Goal: Contribute content: Add original content to the website for others to see

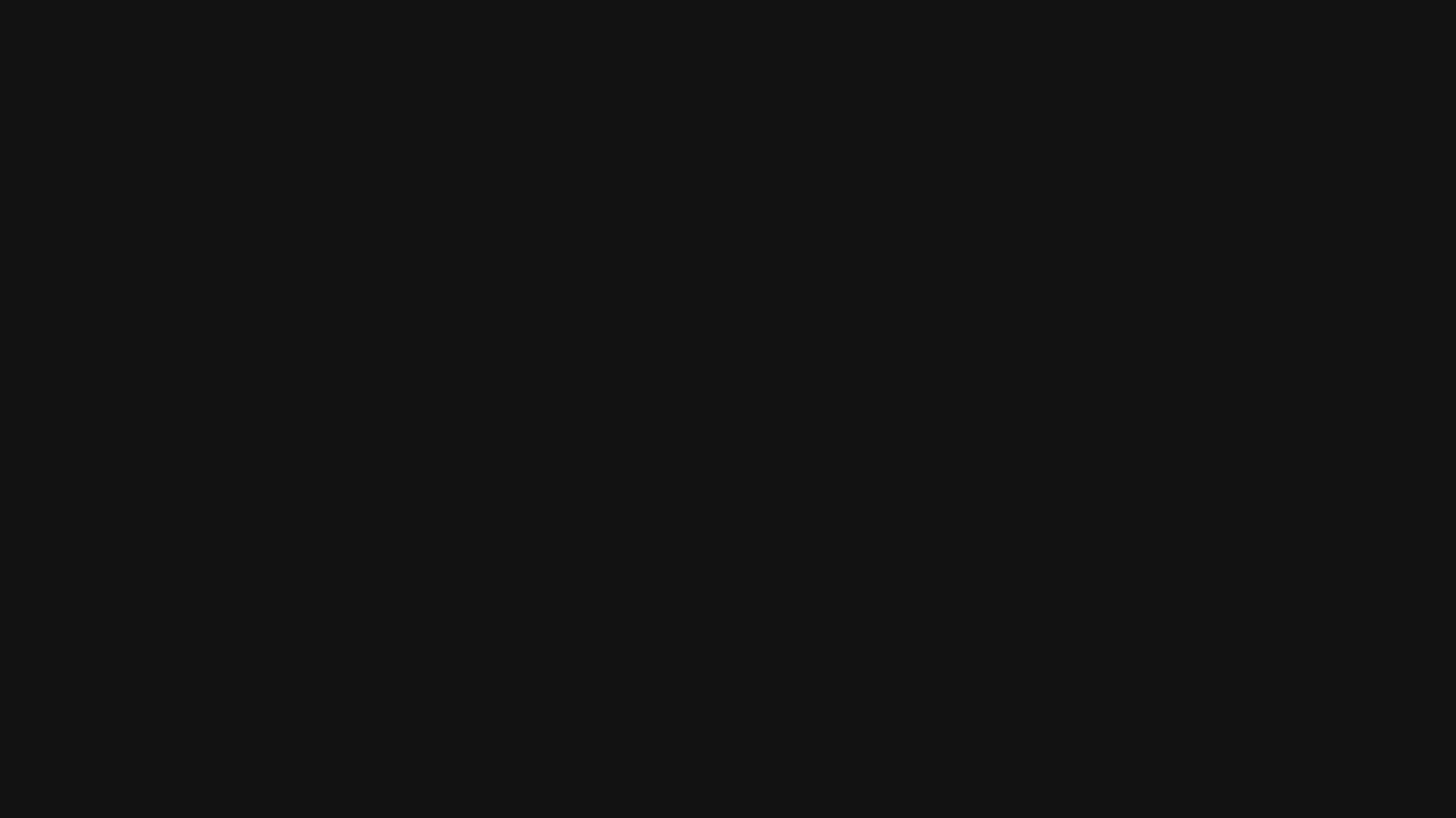
click at [736, 0] on html at bounding box center [728, 0] width 1456 height 0
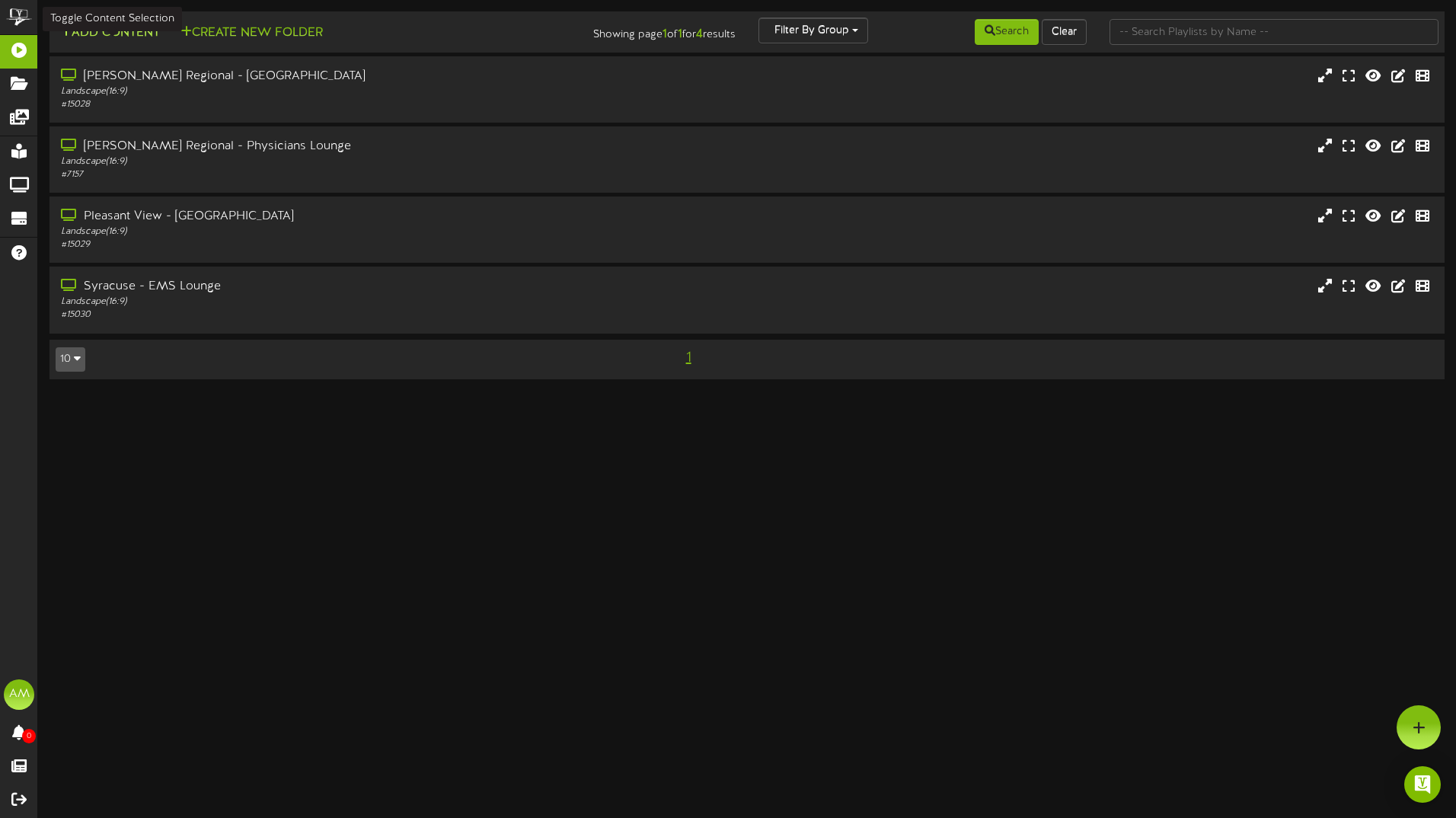
click at [141, 35] on button "Add Content" at bounding box center [110, 33] width 109 height 19
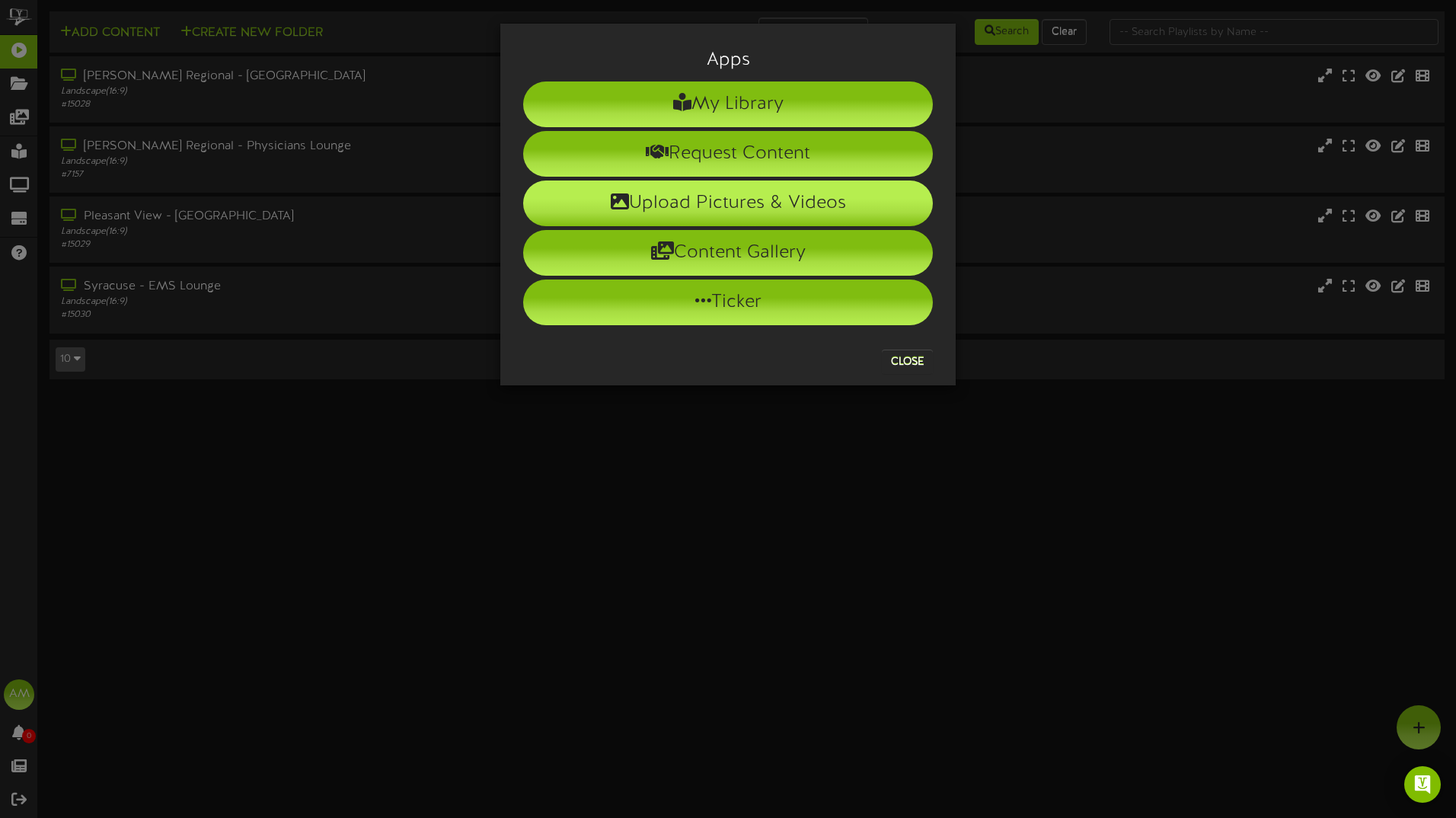
click at [713, 212] on li "Upload Pictures & Videos" at bounding box center [728, 204] width 410 height 45
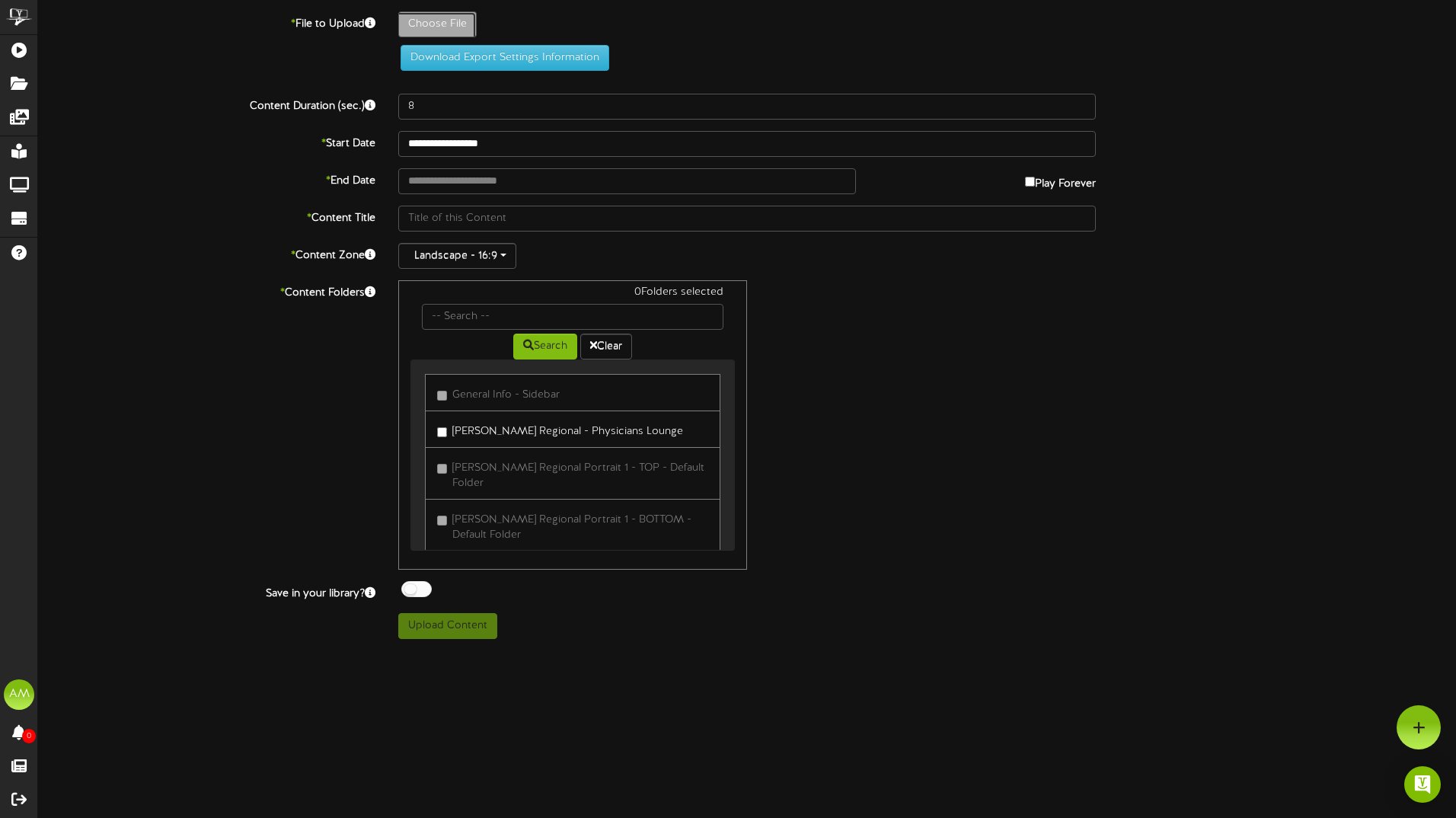
type input "**********"
type input "Slide1"
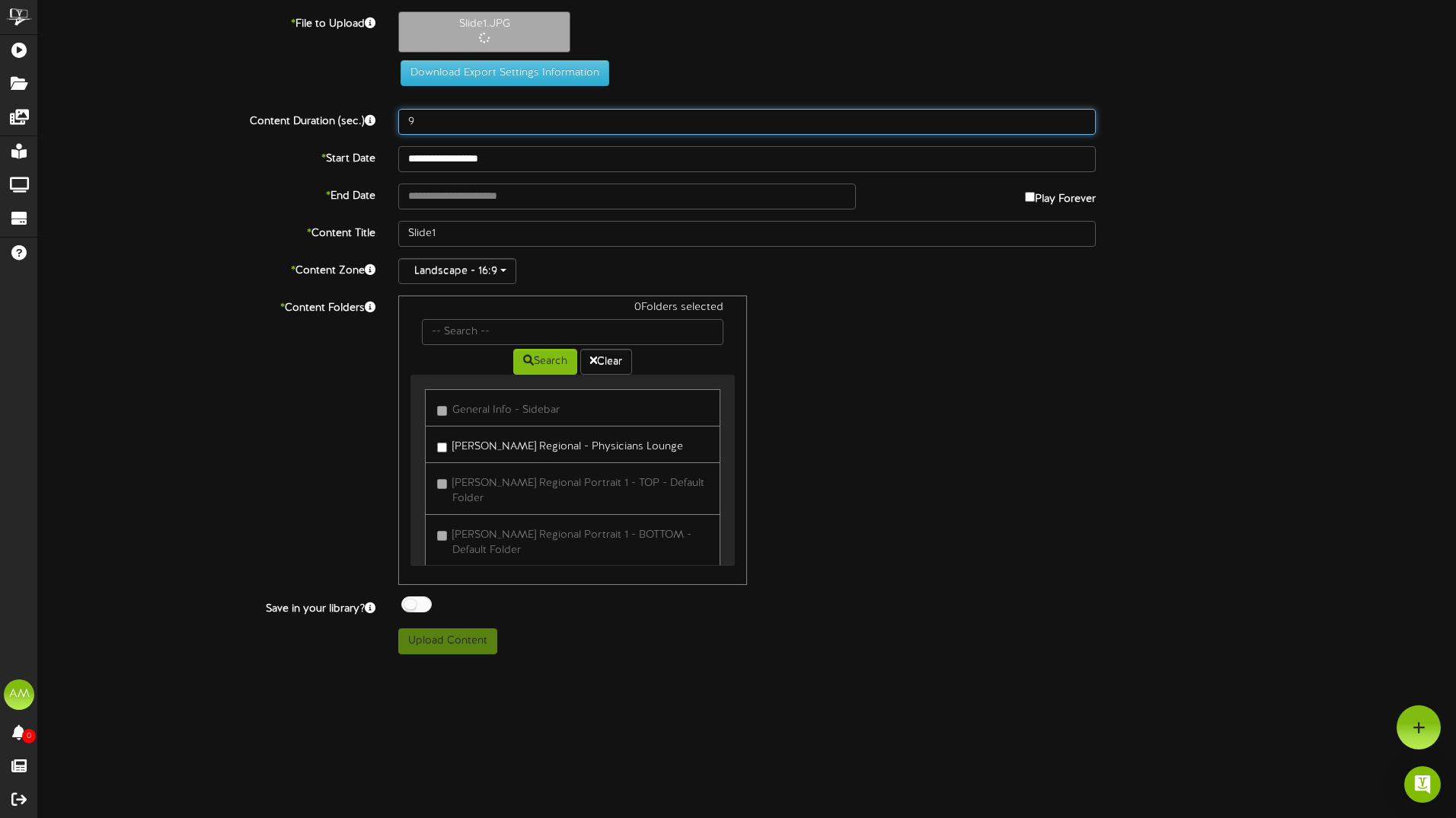
click at [1084, 117] on input "9" at bounding box center [747, 122] width 698 height 25
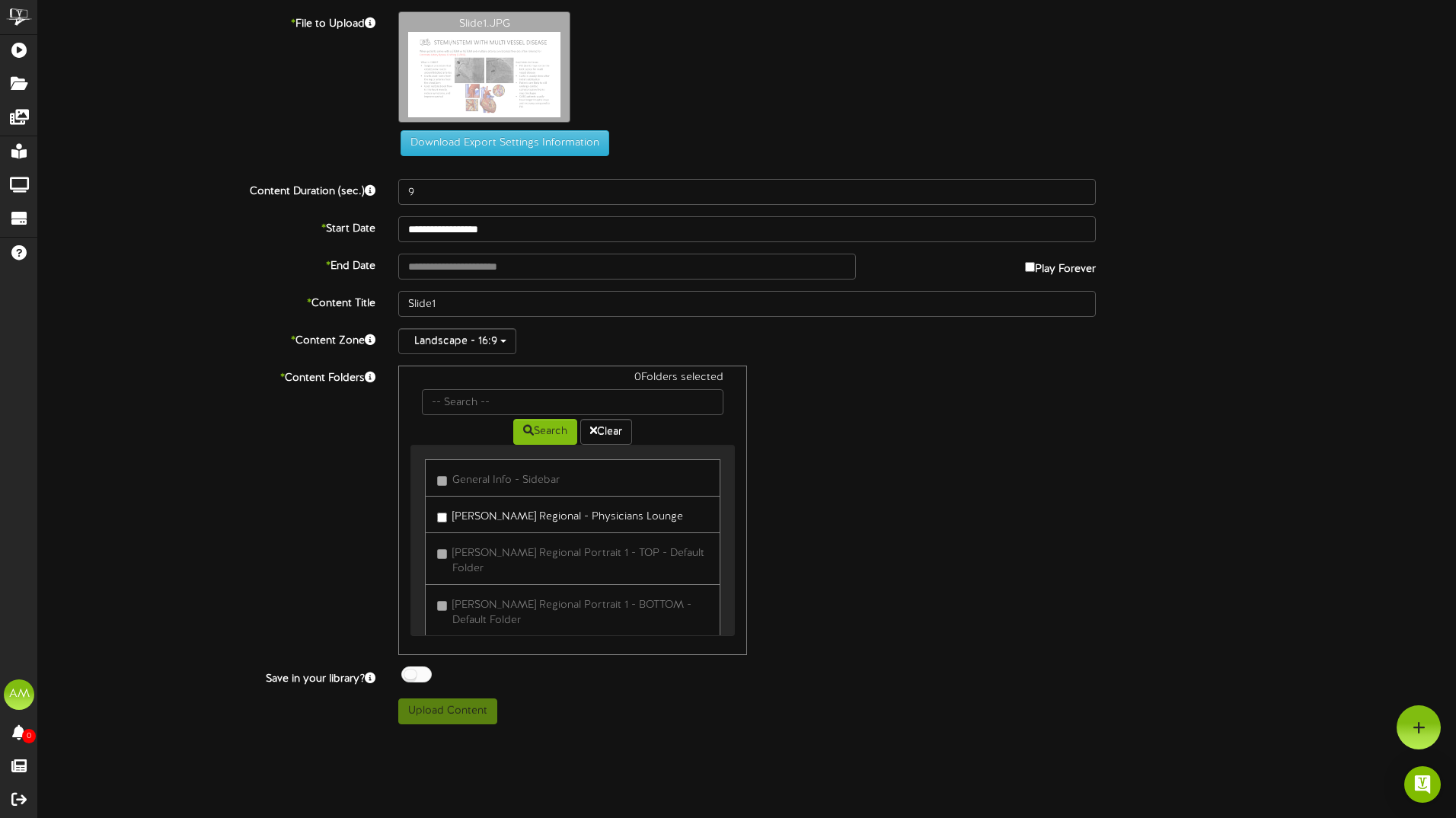
click at [1082, 117] on div "Slide1.JPG" at bounding box center [927, 71] width 1081 height 119
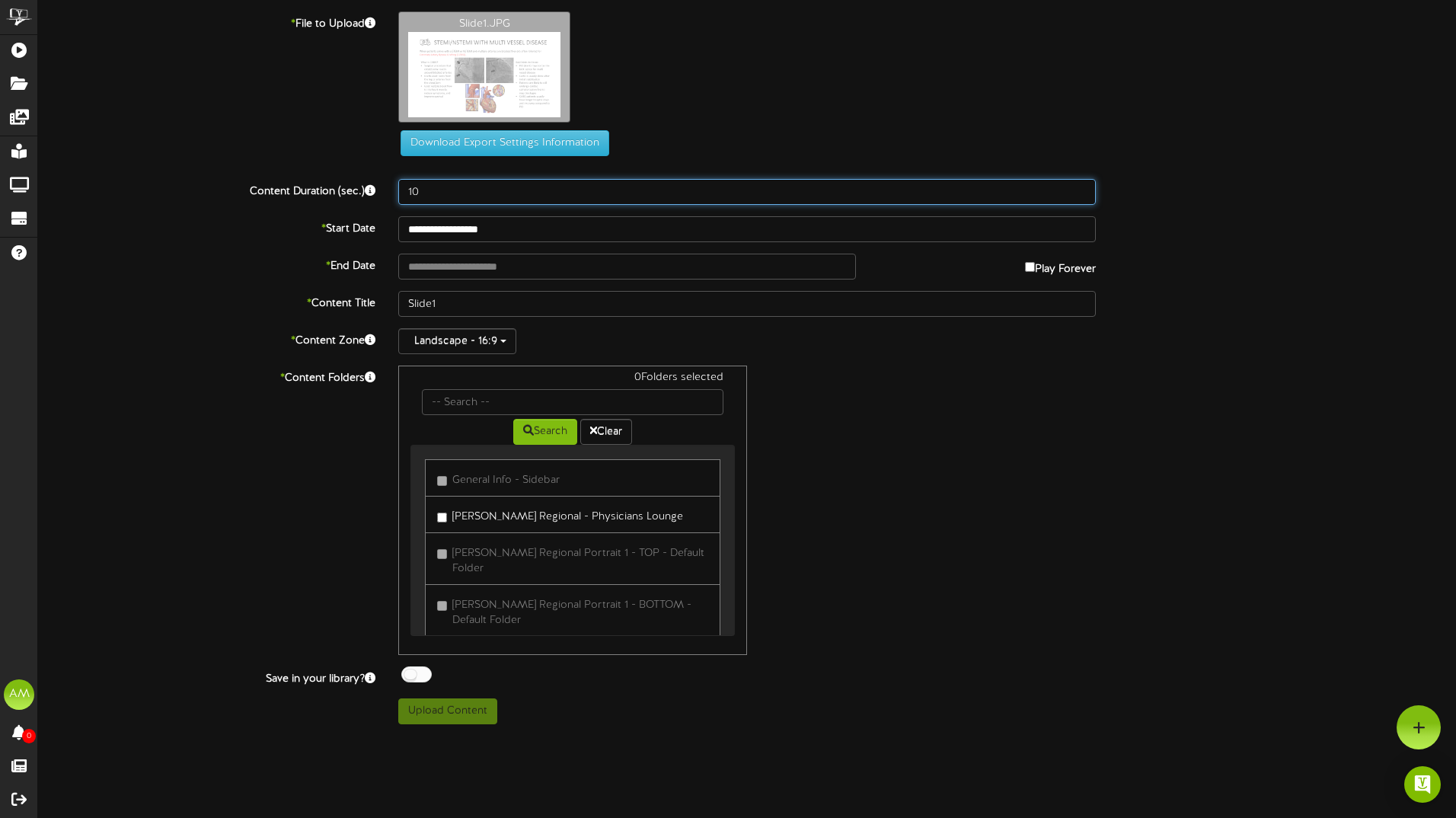
type input "10"
click at [1077, 188] on input "10" at bounding box center [747, 192] width 698 height 25
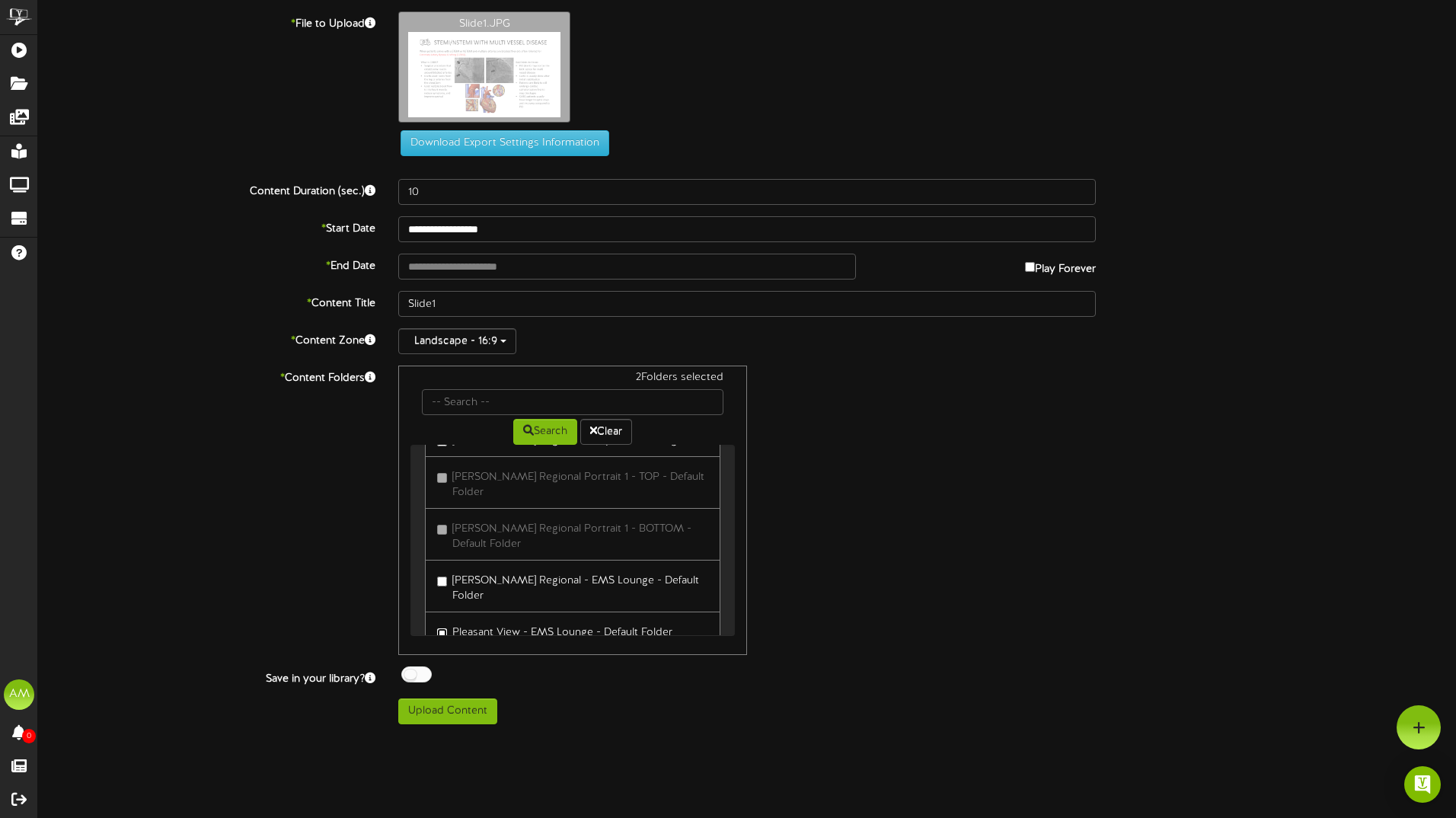
scroll to position [125, 0]
click at [434, 711] on button "Upload Content" at bounding box center [447, 711] width 99 height 25
type input "**********"
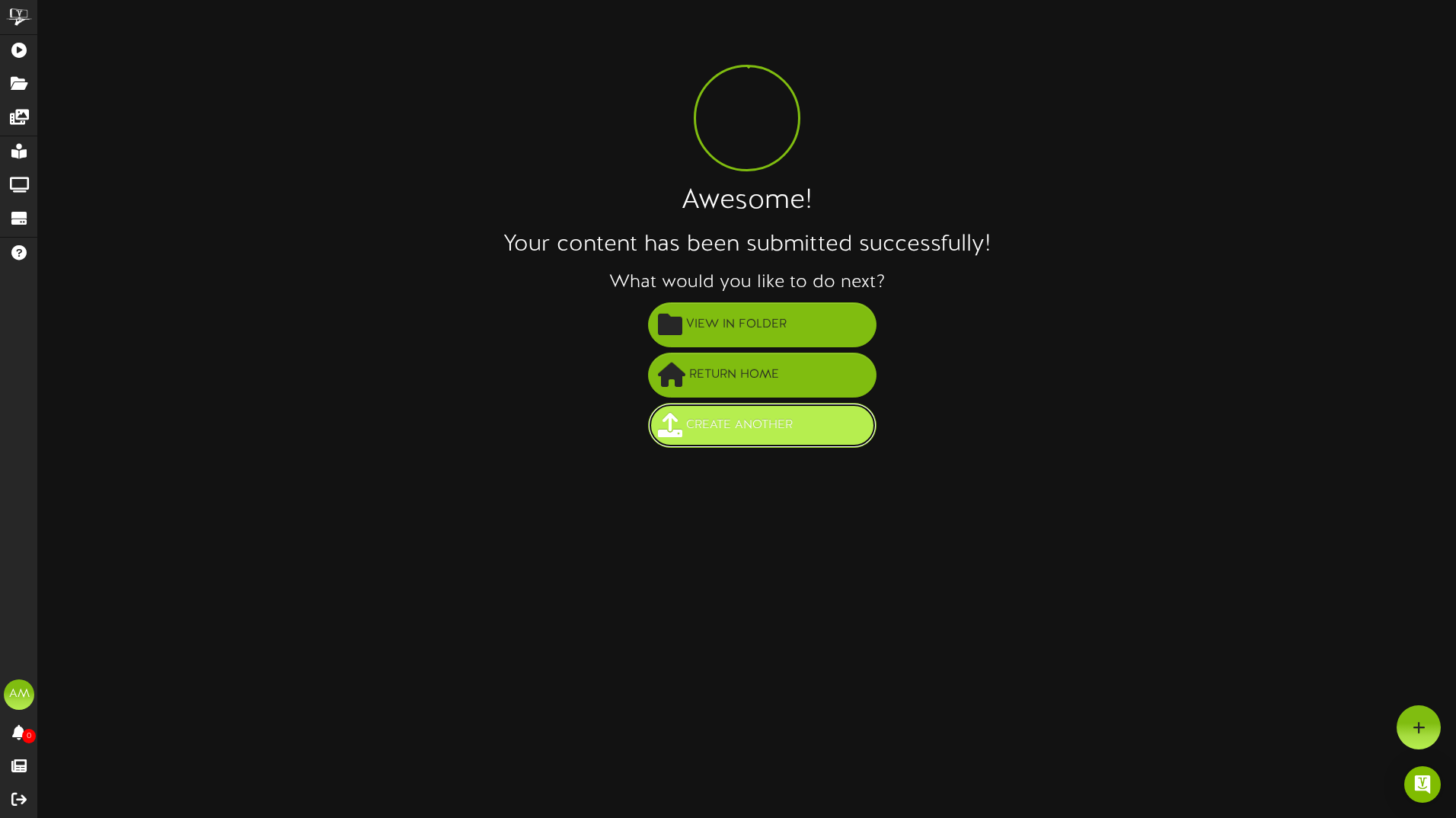
click at [764, 430] on span "Create Another" at bounding box center [740, 425] width 115 height 25
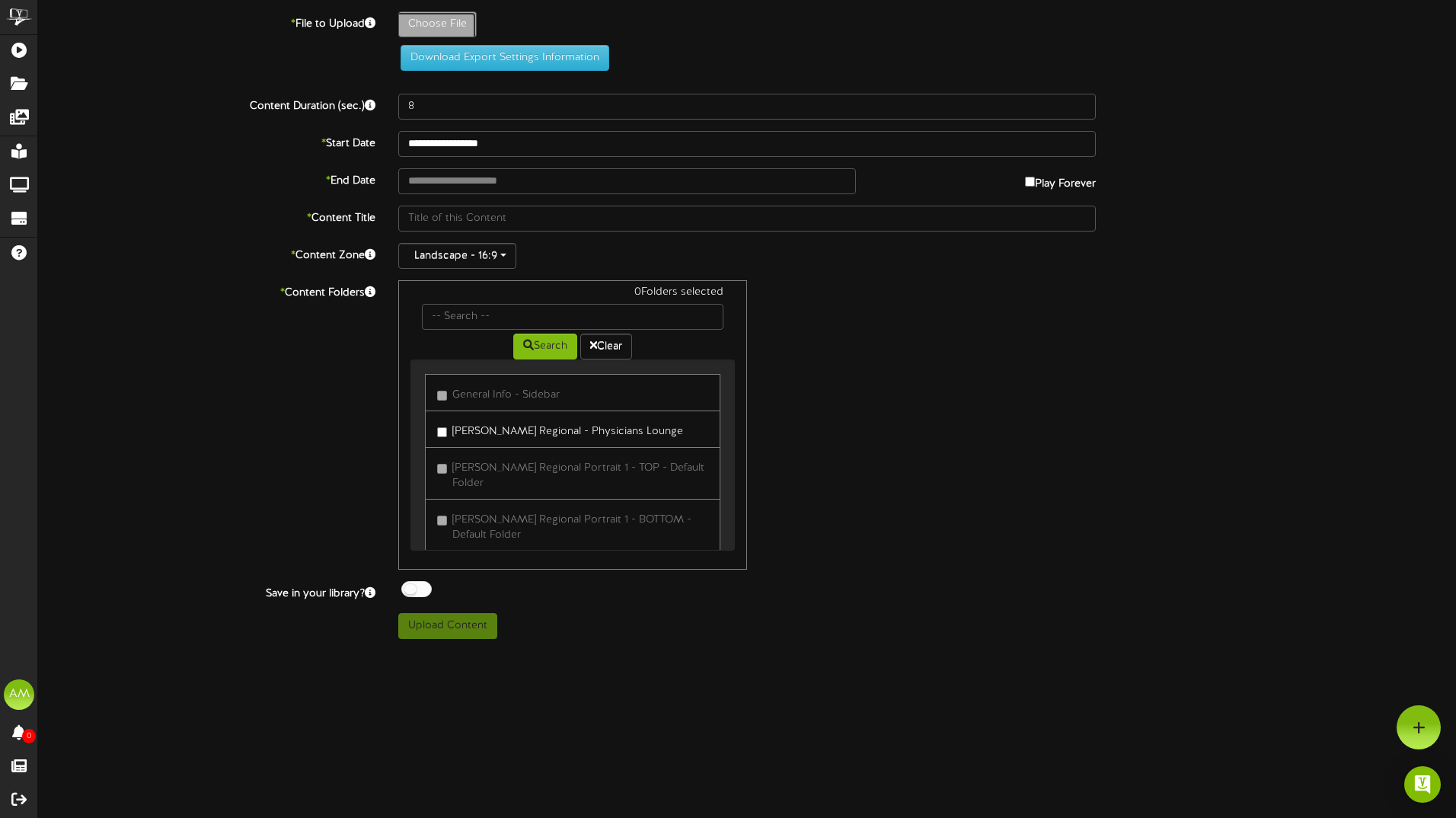
type input "**********"
type input "Slide2"
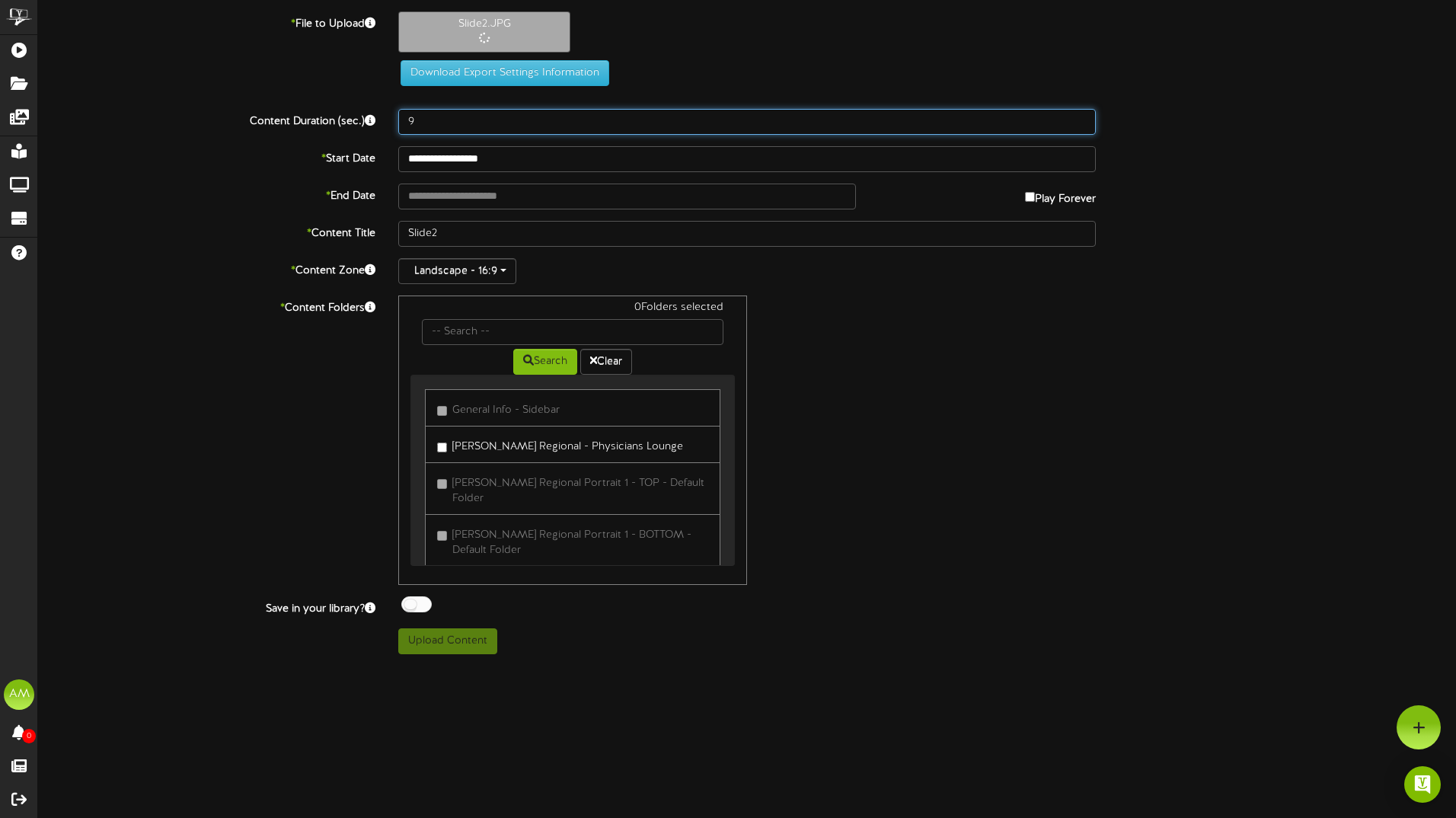
click at [1078, 118] on input "9" at bounding box center [747, 122] width 698 height 25
type input "10"
click at [1078, 118] on input "10" at bounding box center [747, 122] width 698 height 25
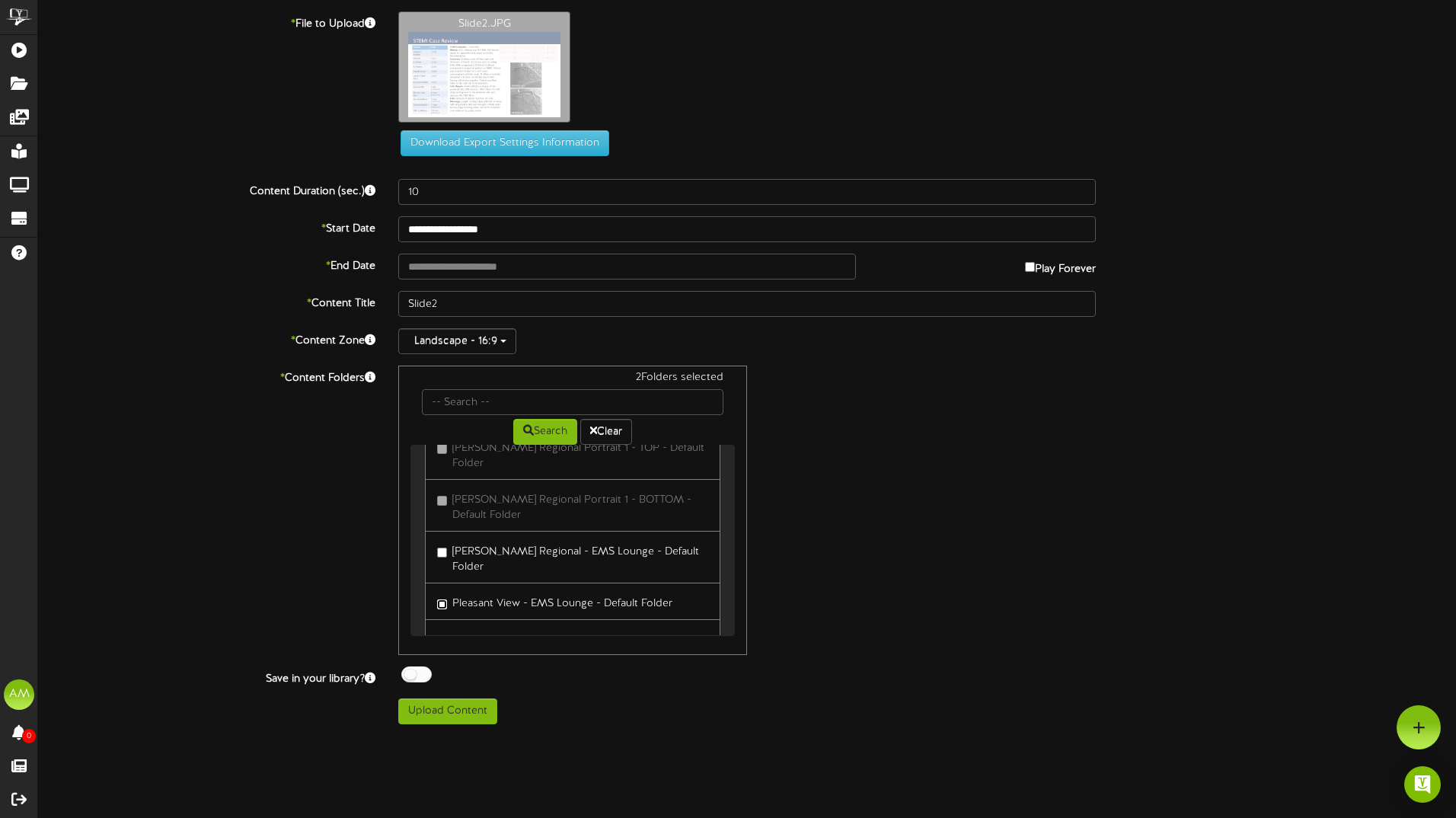
scroll to position [125, 0]
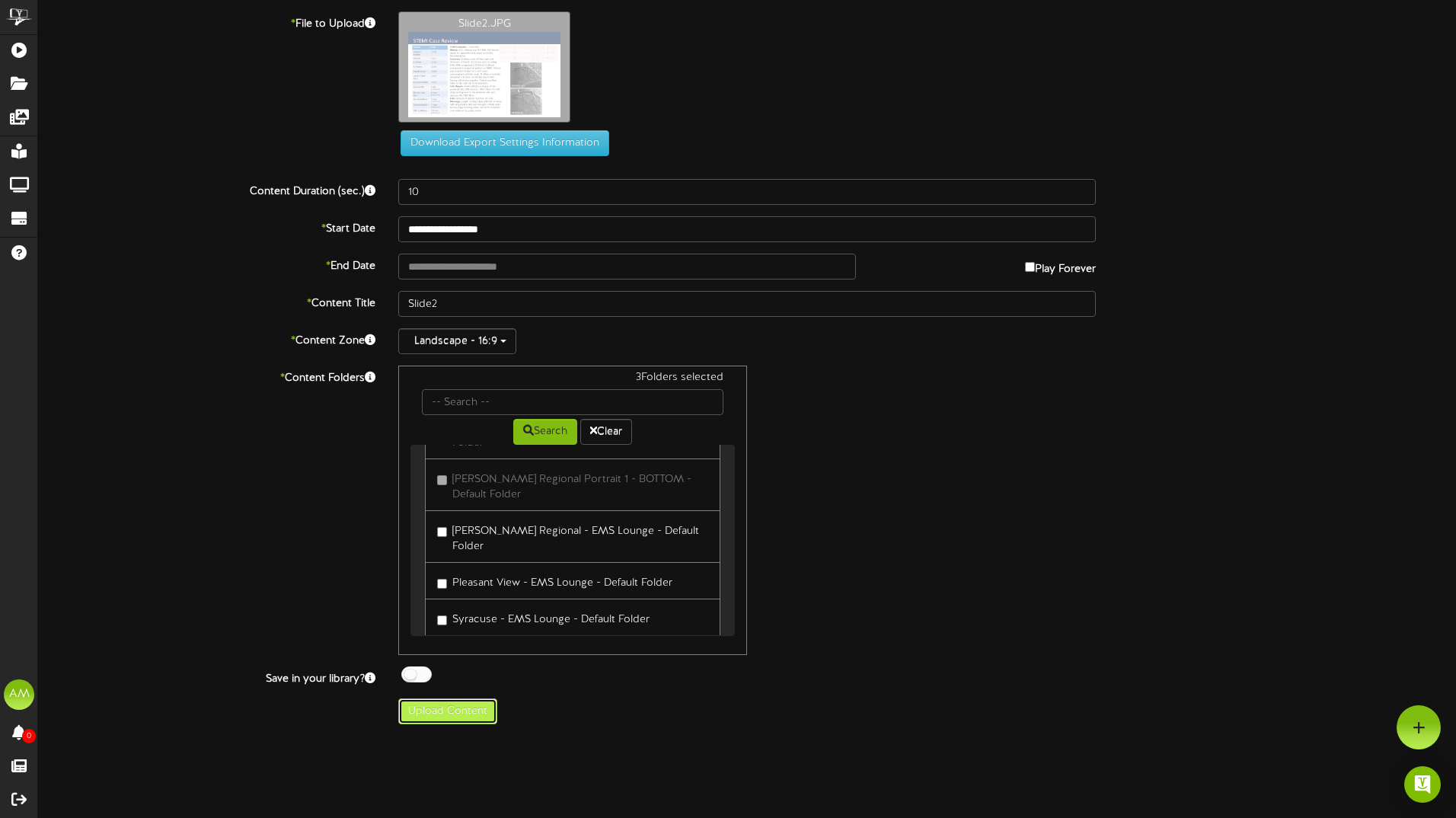
click at [455, 717] on button "Upload Content" at bounding box center [447, 711] width 99 height 25
type input "**********"
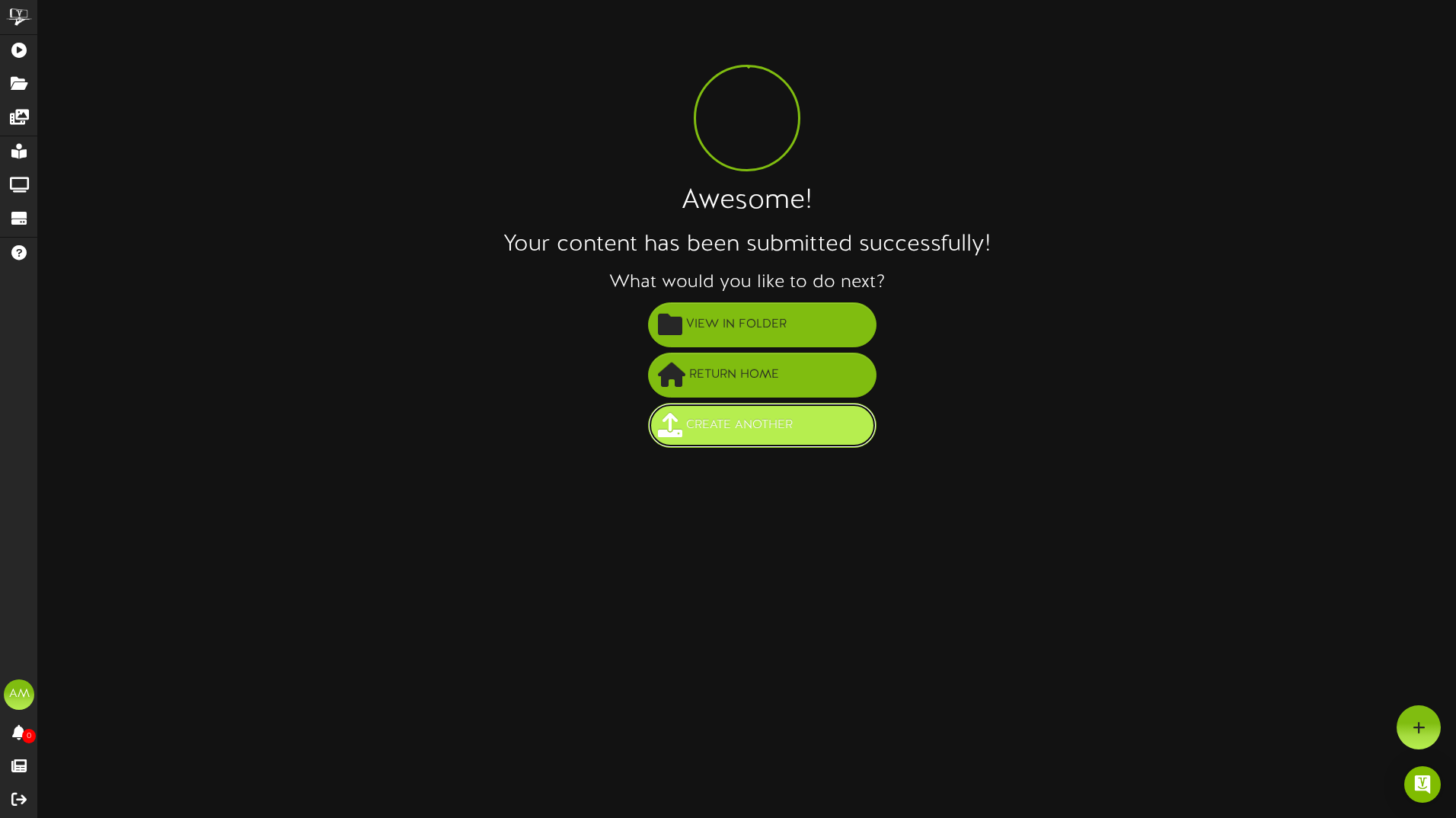
click at [730, 434] on span "Create Another" at bounding box center [740, 425] width 115 height 25
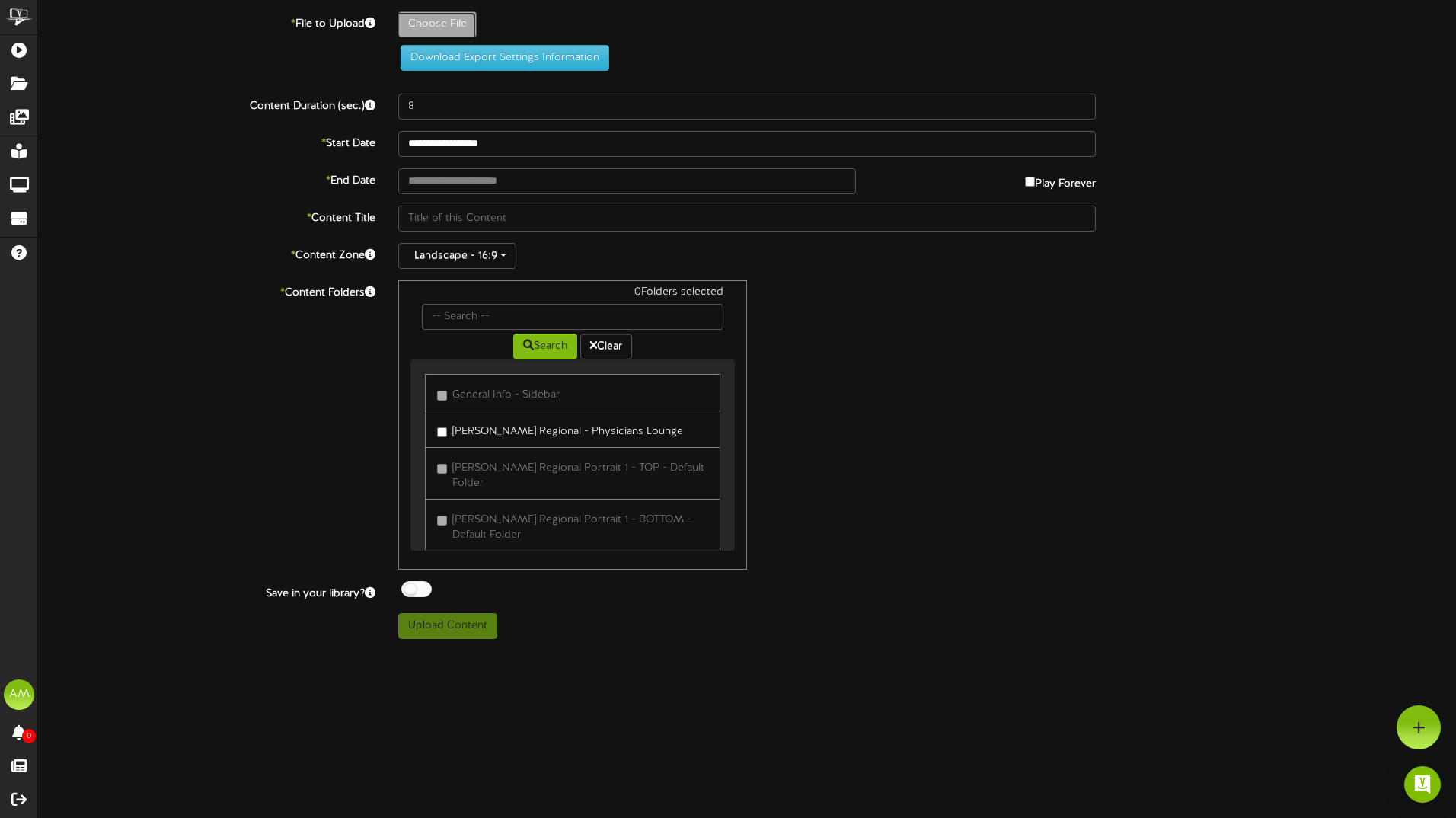
type input "**********"
type input "Slide3"
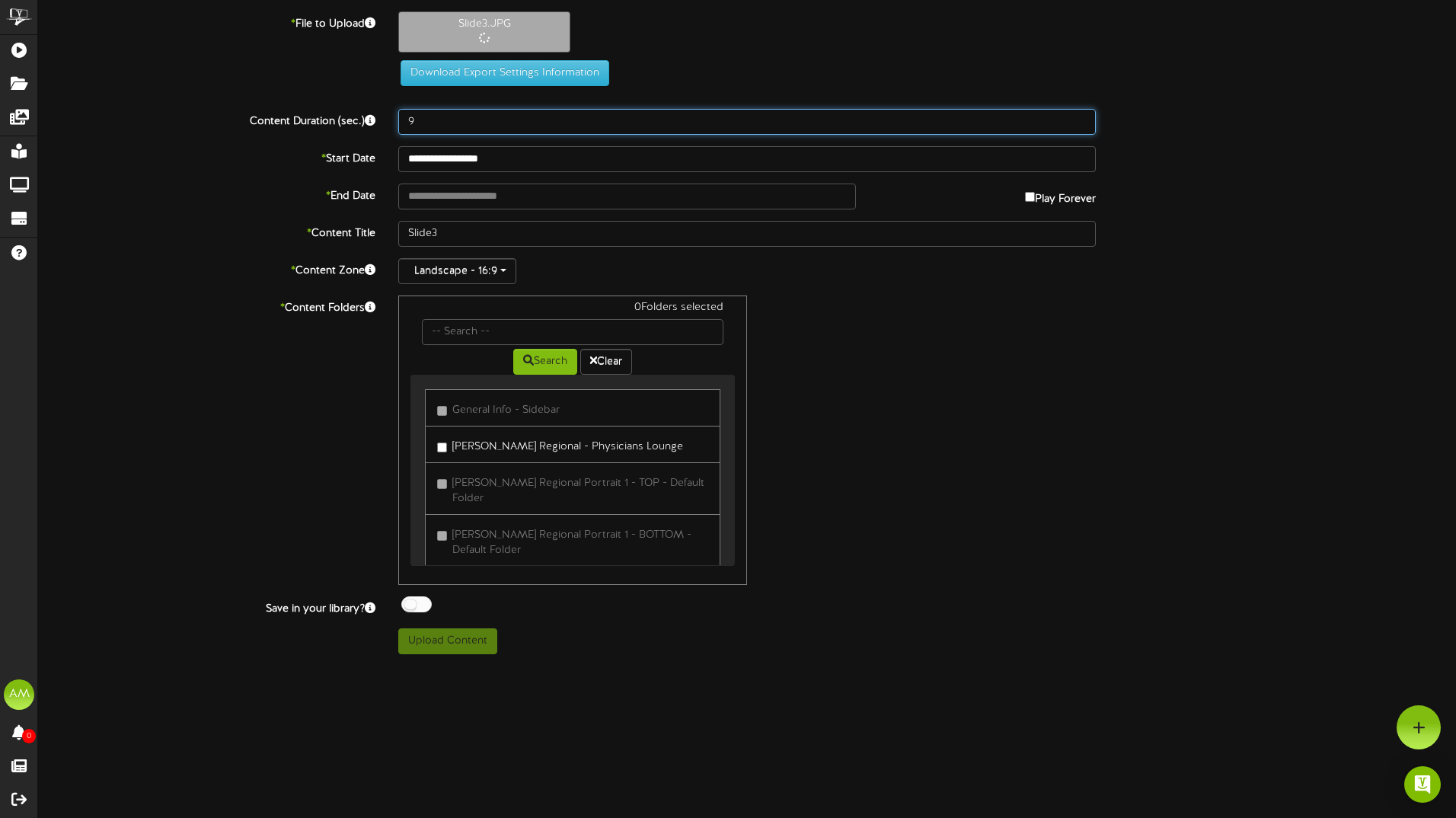
click at [1081, 119] on input "9" at bounding box center [747, 122] width 698 height 25
click at [1081, 119] on input "10" at bounding box center [747, 122] width 698 height 25
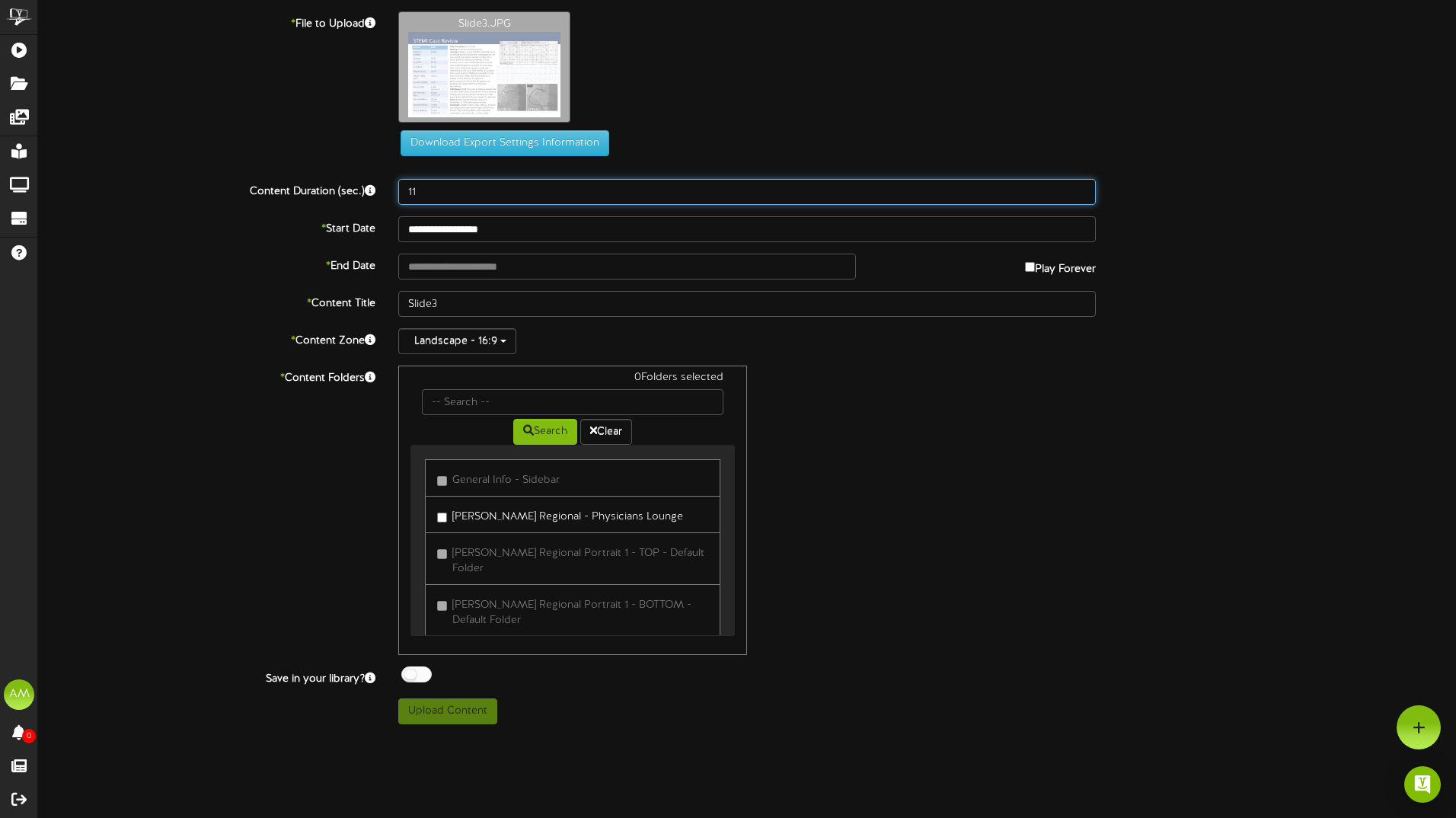
click at [1077, 189] on input "11" at bounding box center [747, 192] width 698 height 25
click at [1077, 189] on input "12" at bounding box center [747, 192] width 698 height 25
click at [1077, 189] on input "13" at bounding box center [747, 192] width 698 height 25
click at [1077, 189] on input "14" at bounding box center [747, 192] width 698 height 25
type input "15"
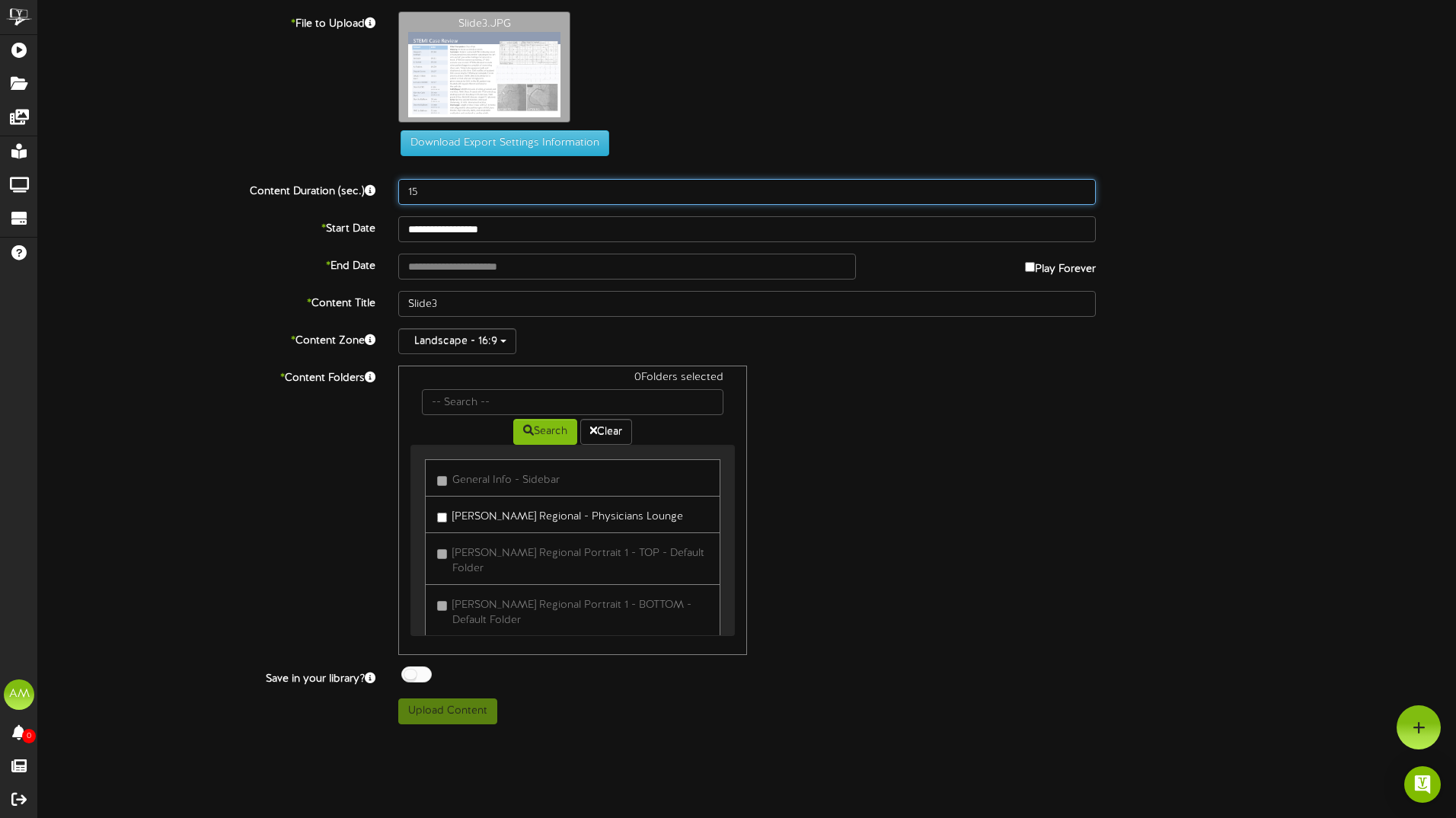
click at [1077, 189] on input "15" at bounding box center [747, 192] width 698 height 25
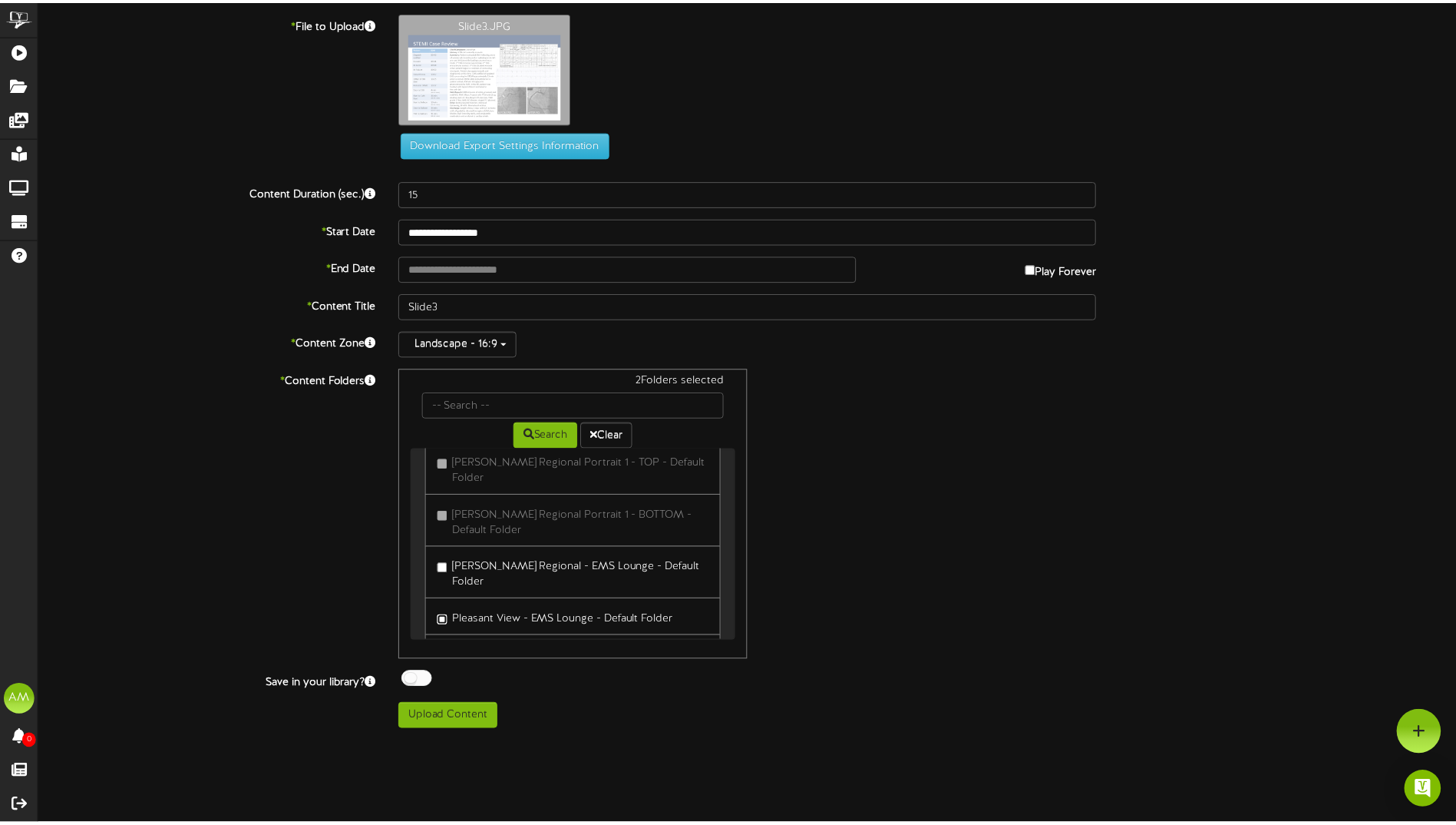
scroll to position [126, 0]
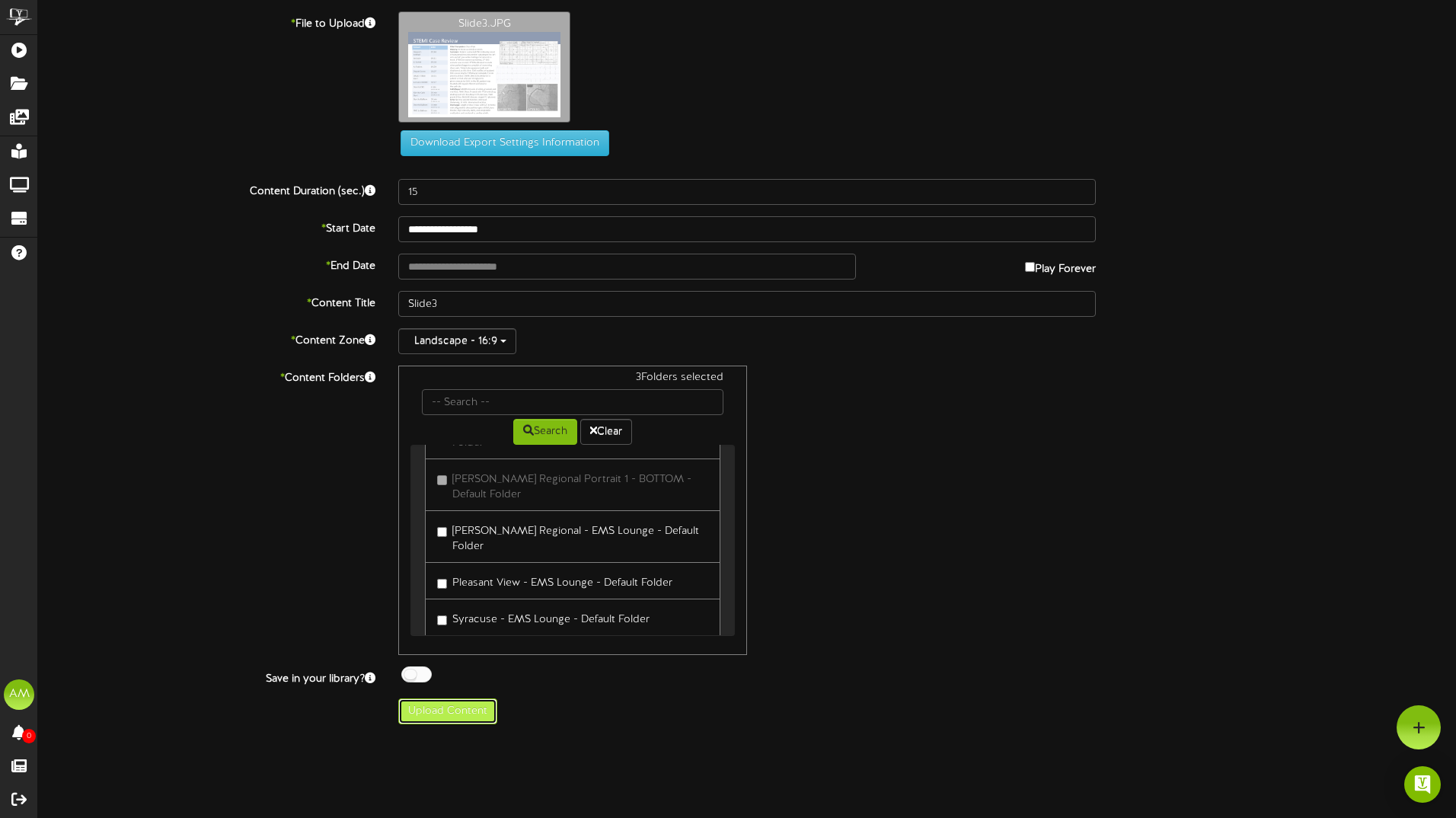
click at [454, 714] on button "Upload Content" at bounding box center [447, 711] width 99 height 25
type input "**********"
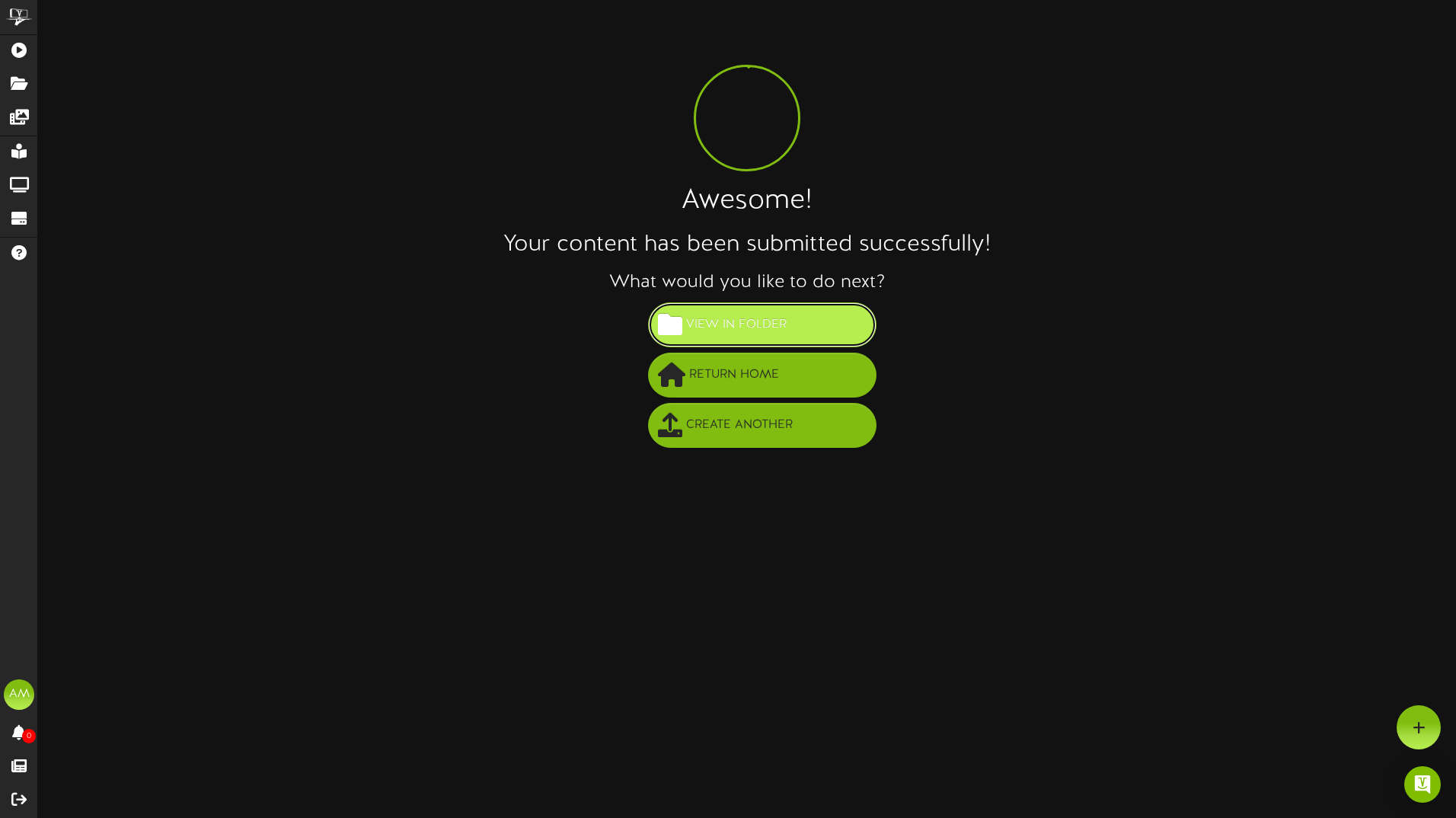
click at [749, 330] on span "View in Folder" at bounding box center [736, 325] width 108 height 25
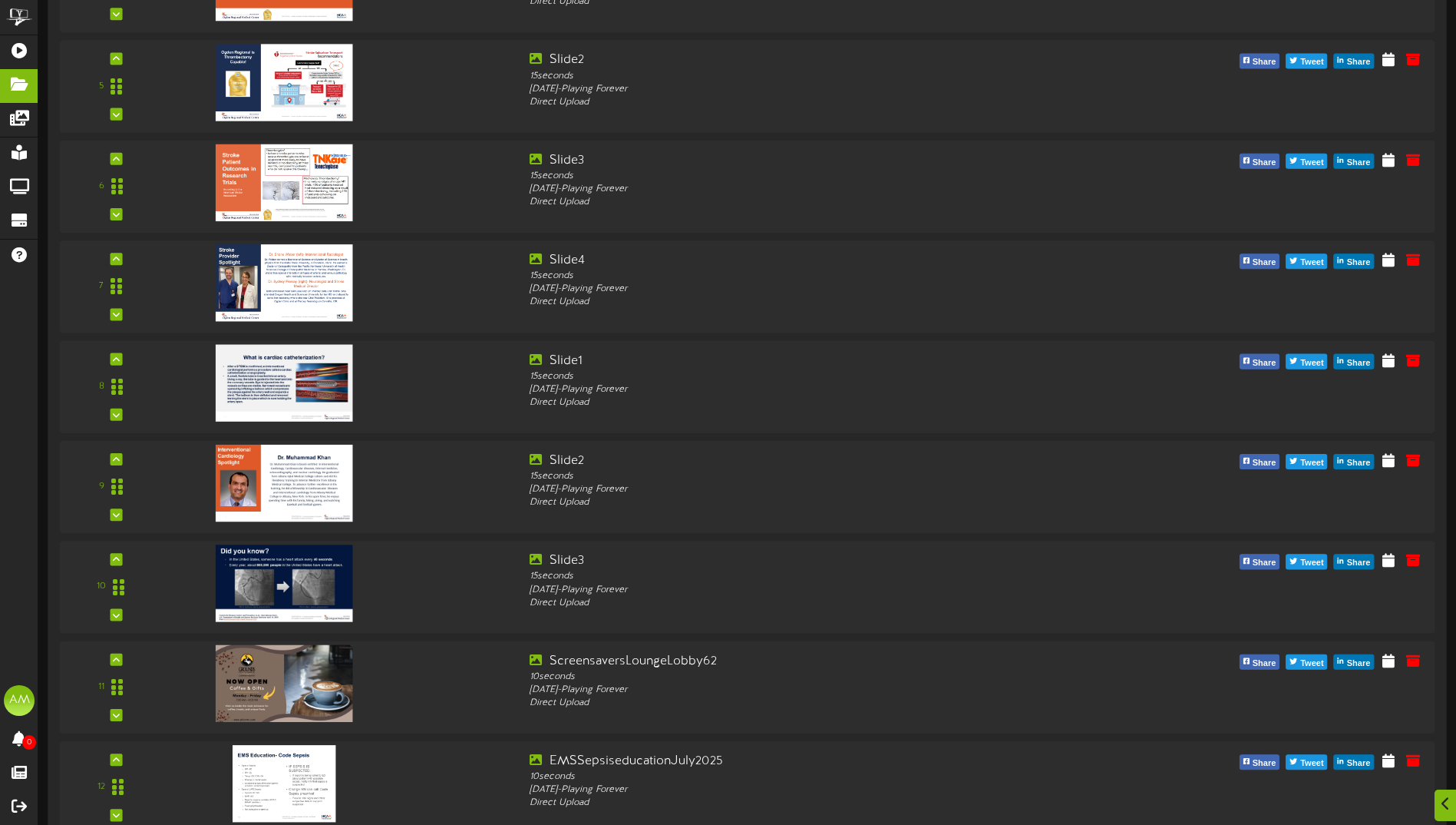
scroll to position [822, 0]
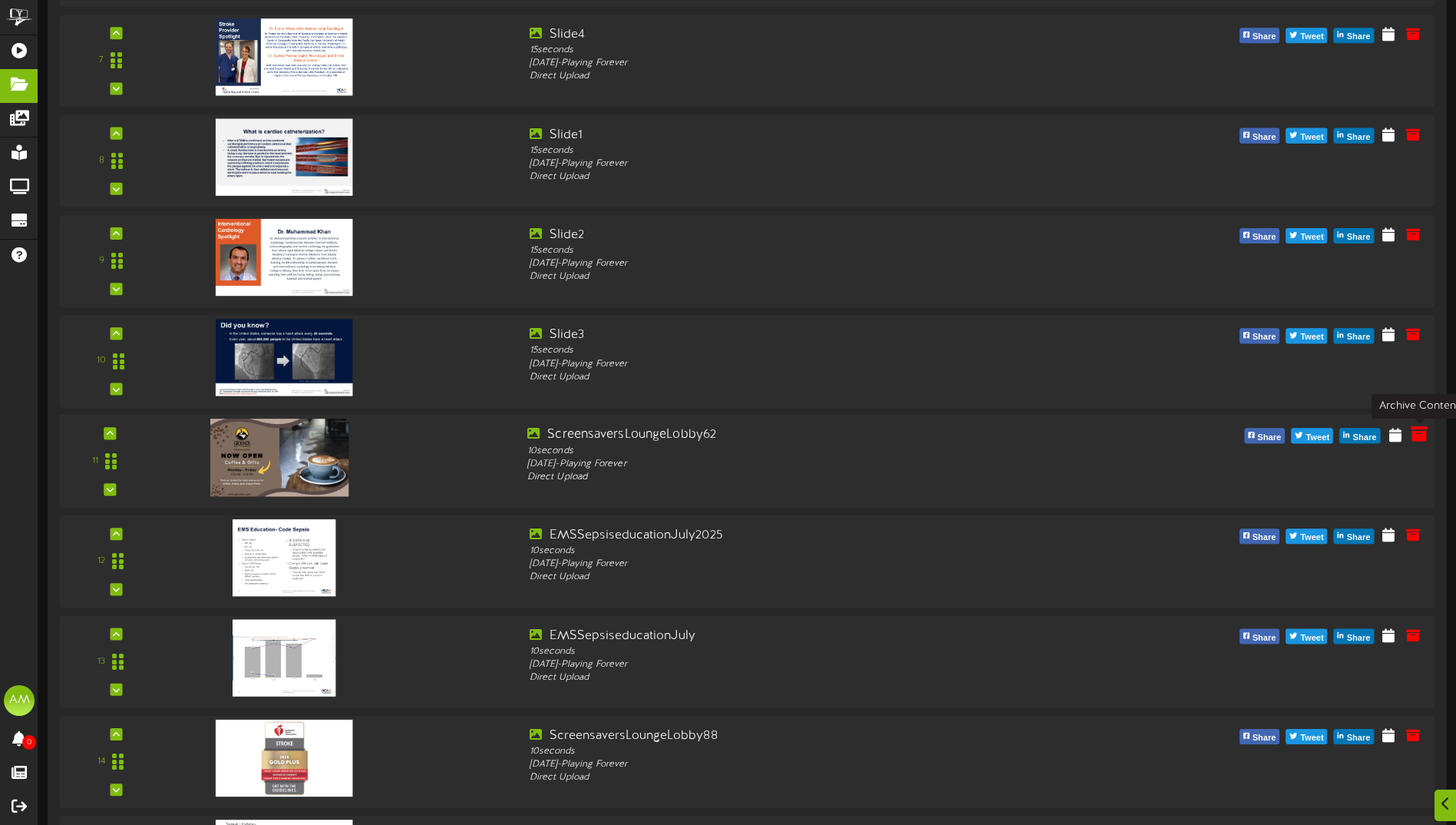
click at [1419, 436] on icon at bounding box center [1419, 434] width 16 height 16
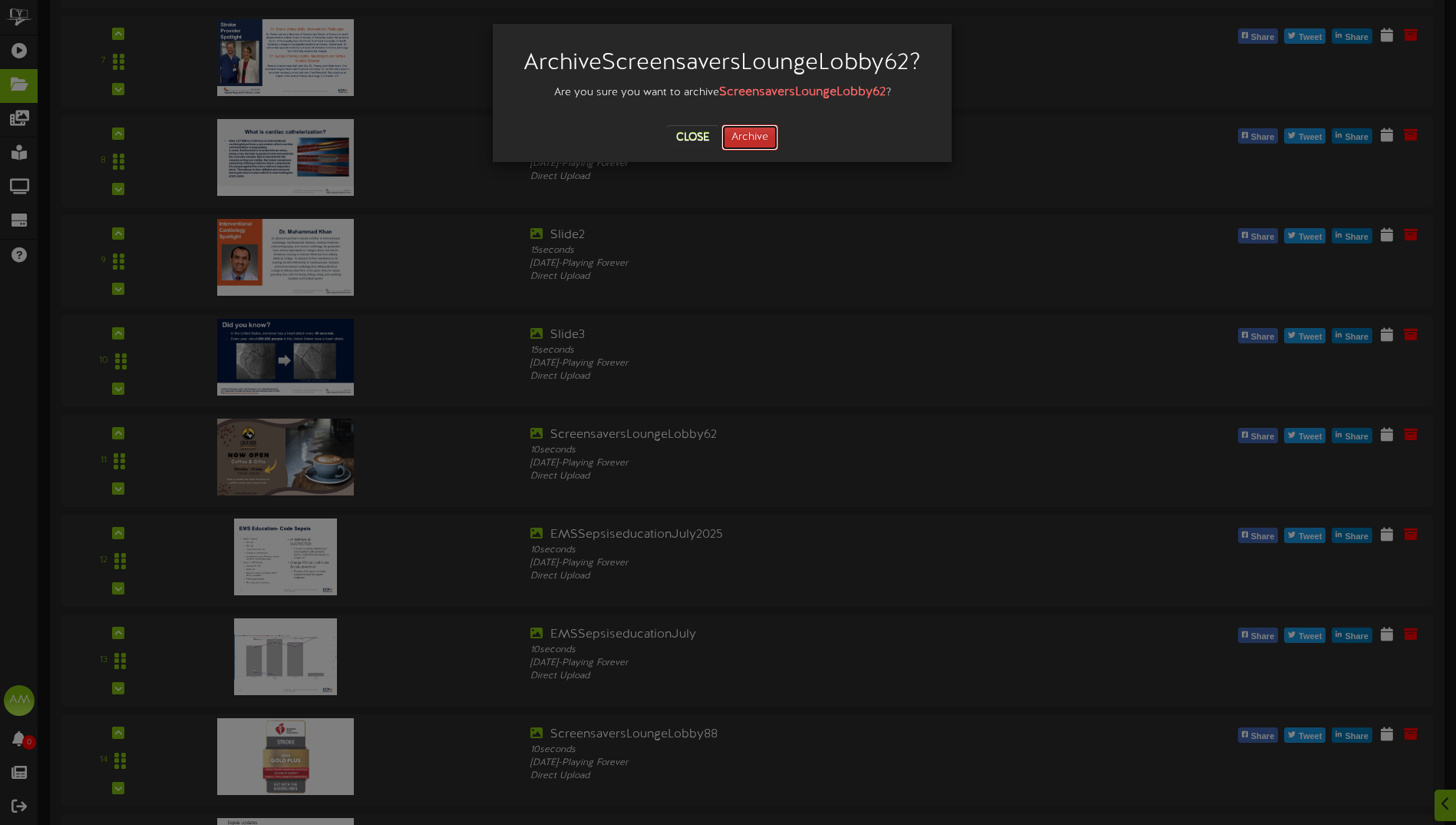
click at [745, 142] on button "Archive" at bounding box center [750, 138] width 57 height 26
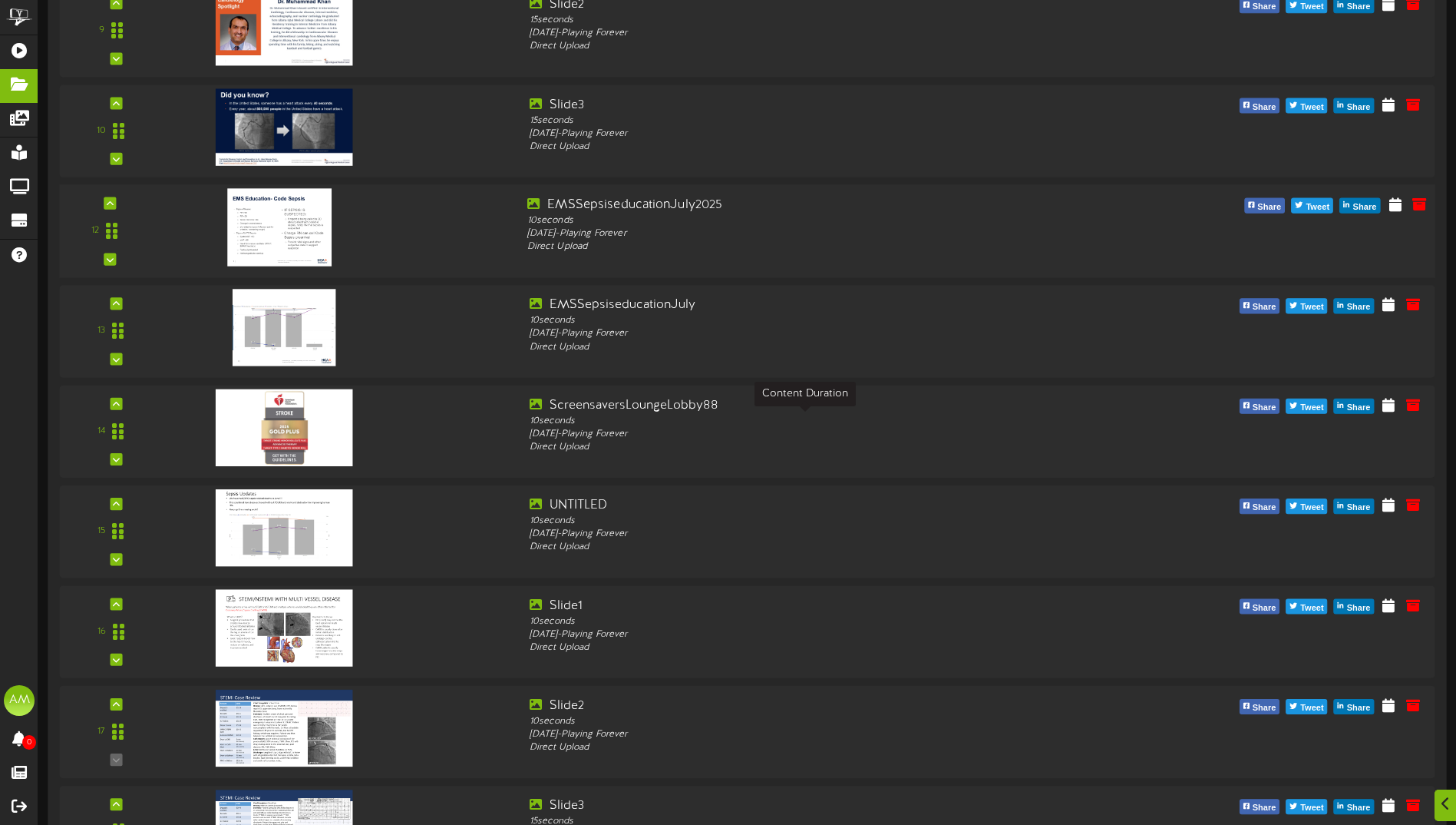
scroll to position [1129, 0]
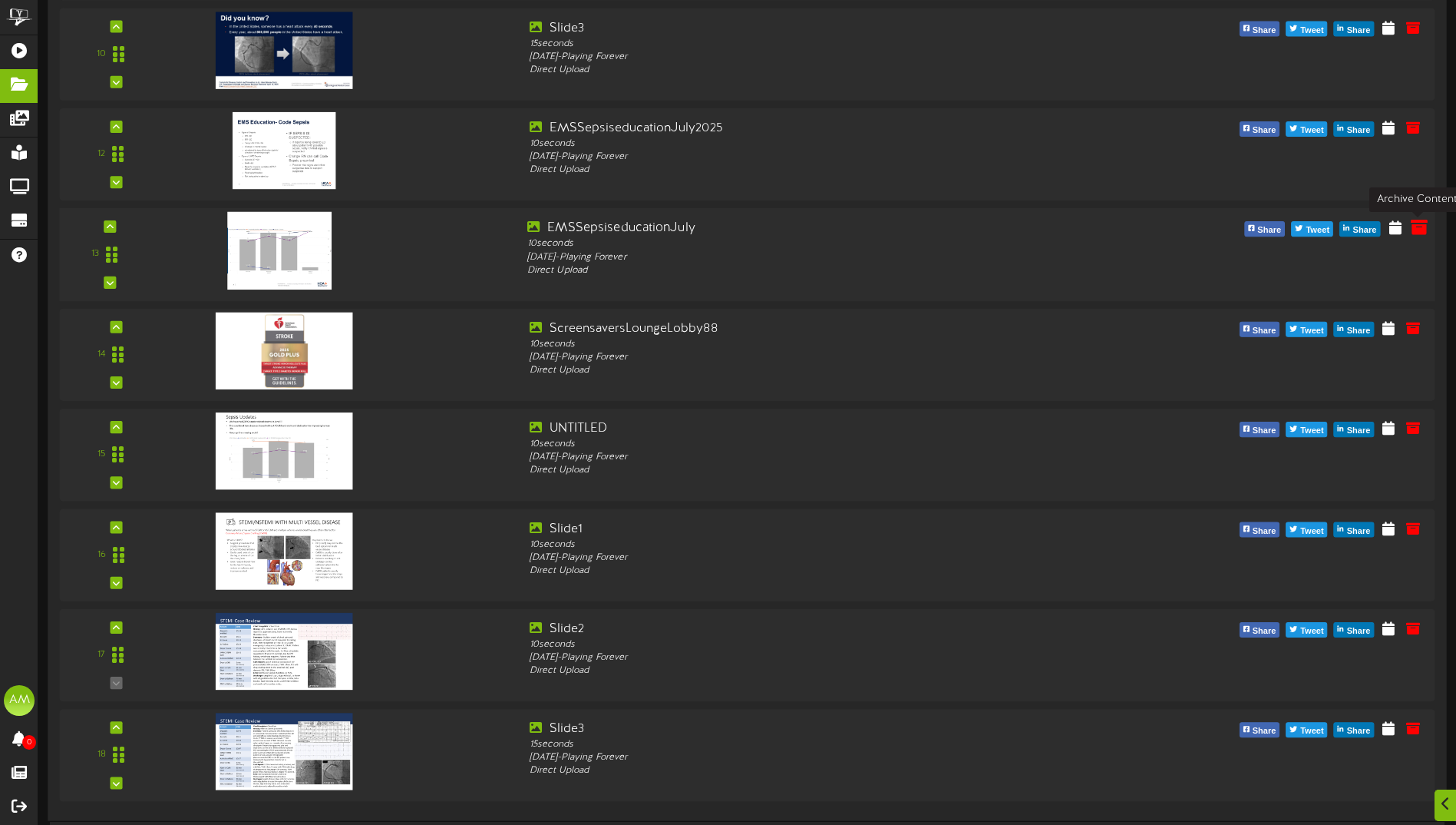
click at [1415, 232] on icon at bounding box center [1419, 226] width 16 height 16
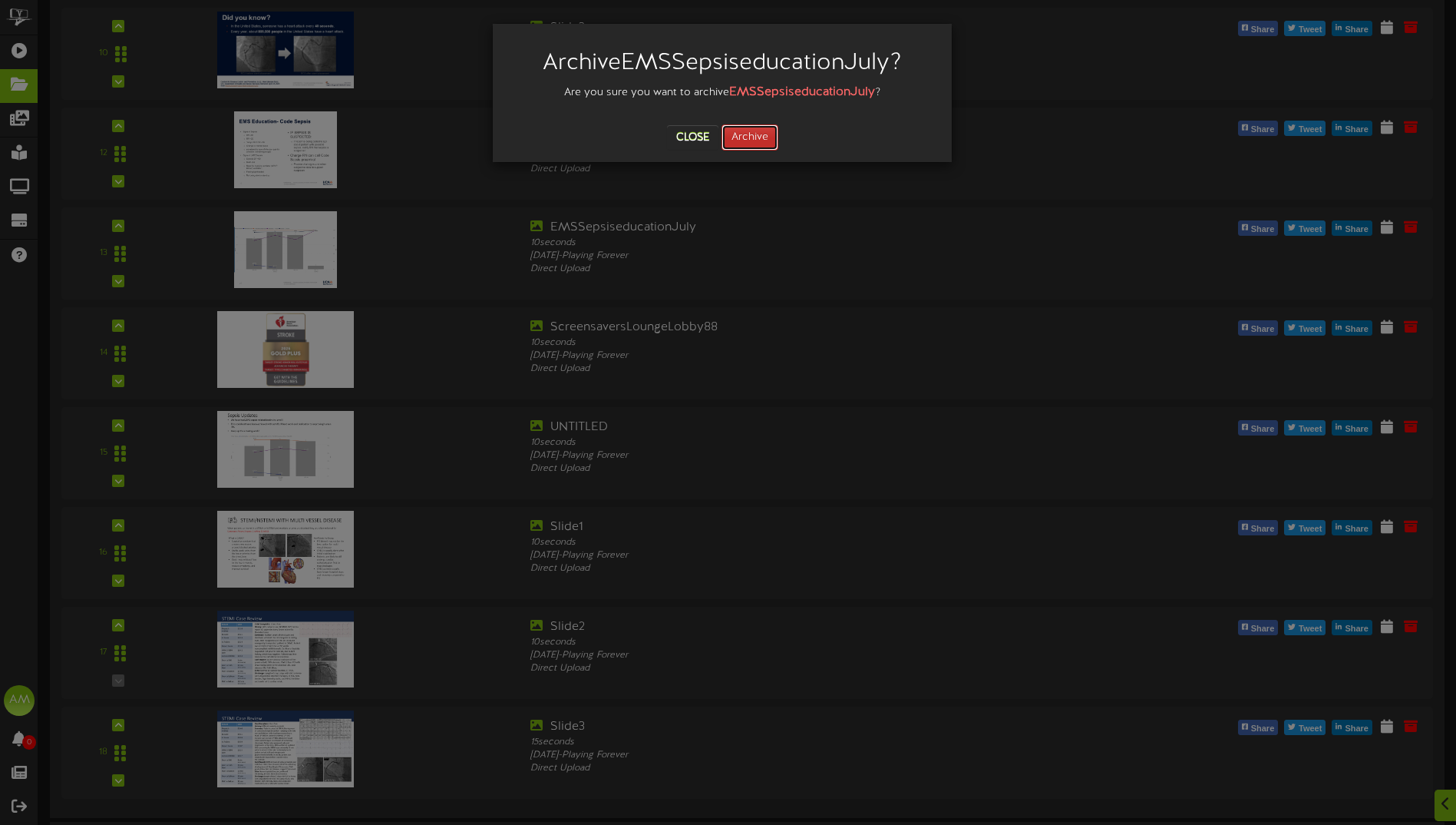
click at [750, 132] on button "Archive" at bounding box center [750, 138] width 57 height 26
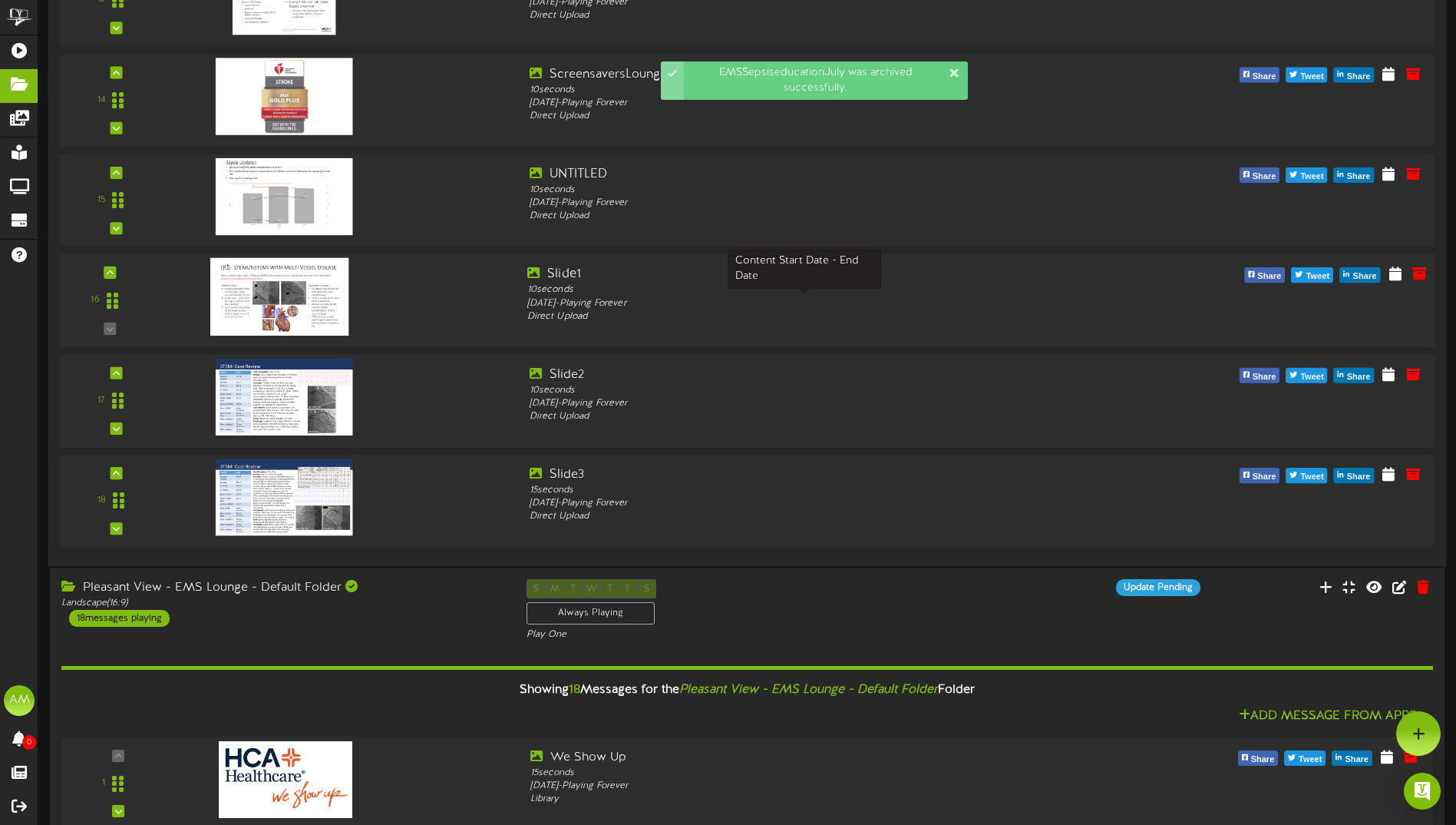
scroll to position [1282, 0]
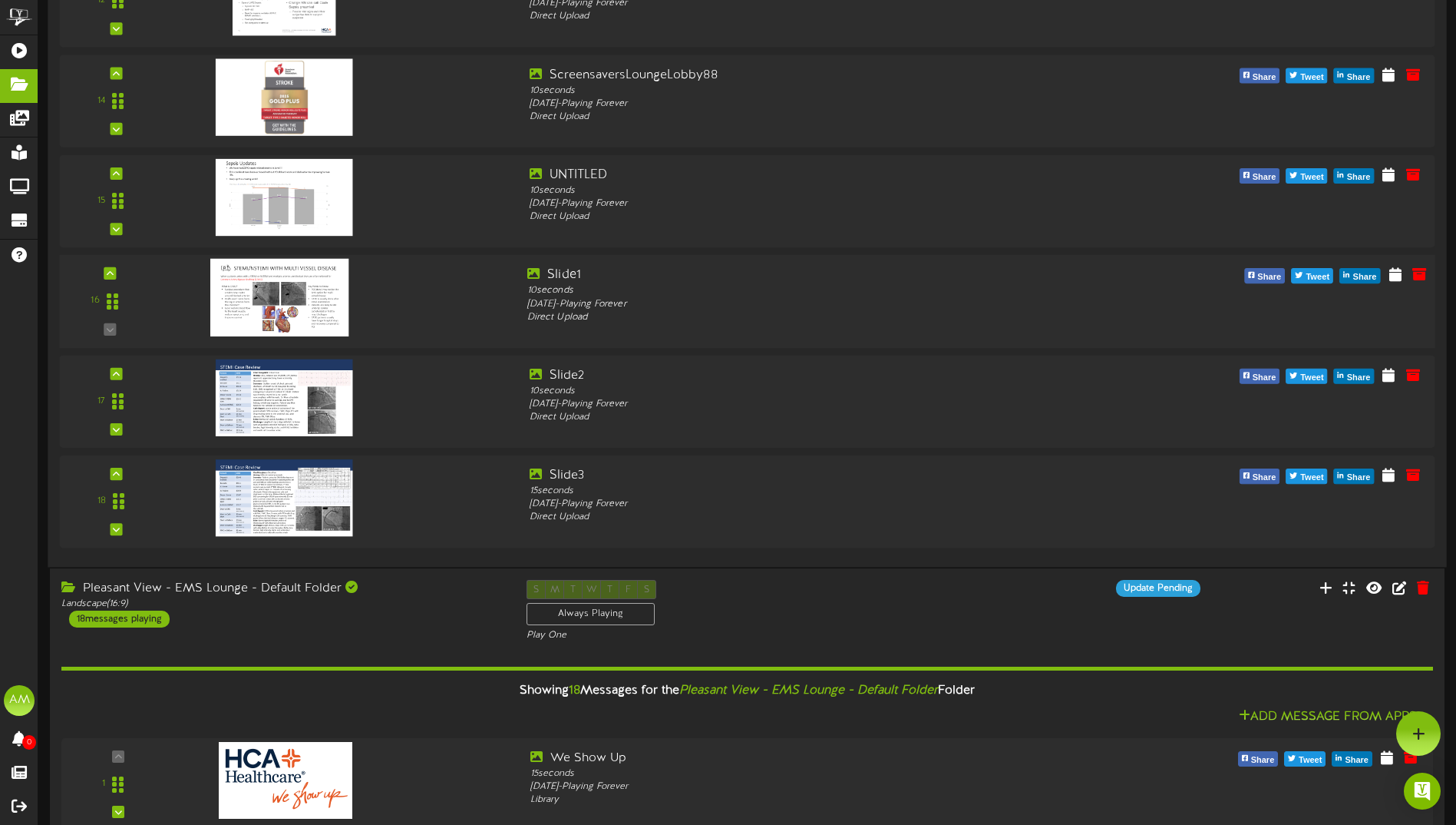
click at [430, 298] on div at bounding box center [342, 293] width 348 height 54
click at [569, 296] on div "10 seconds" at bounding box center [805, 291] width 556 height 13
click at [1396, 269] on icon at bounding box center [1396, 273] width 15 height 16
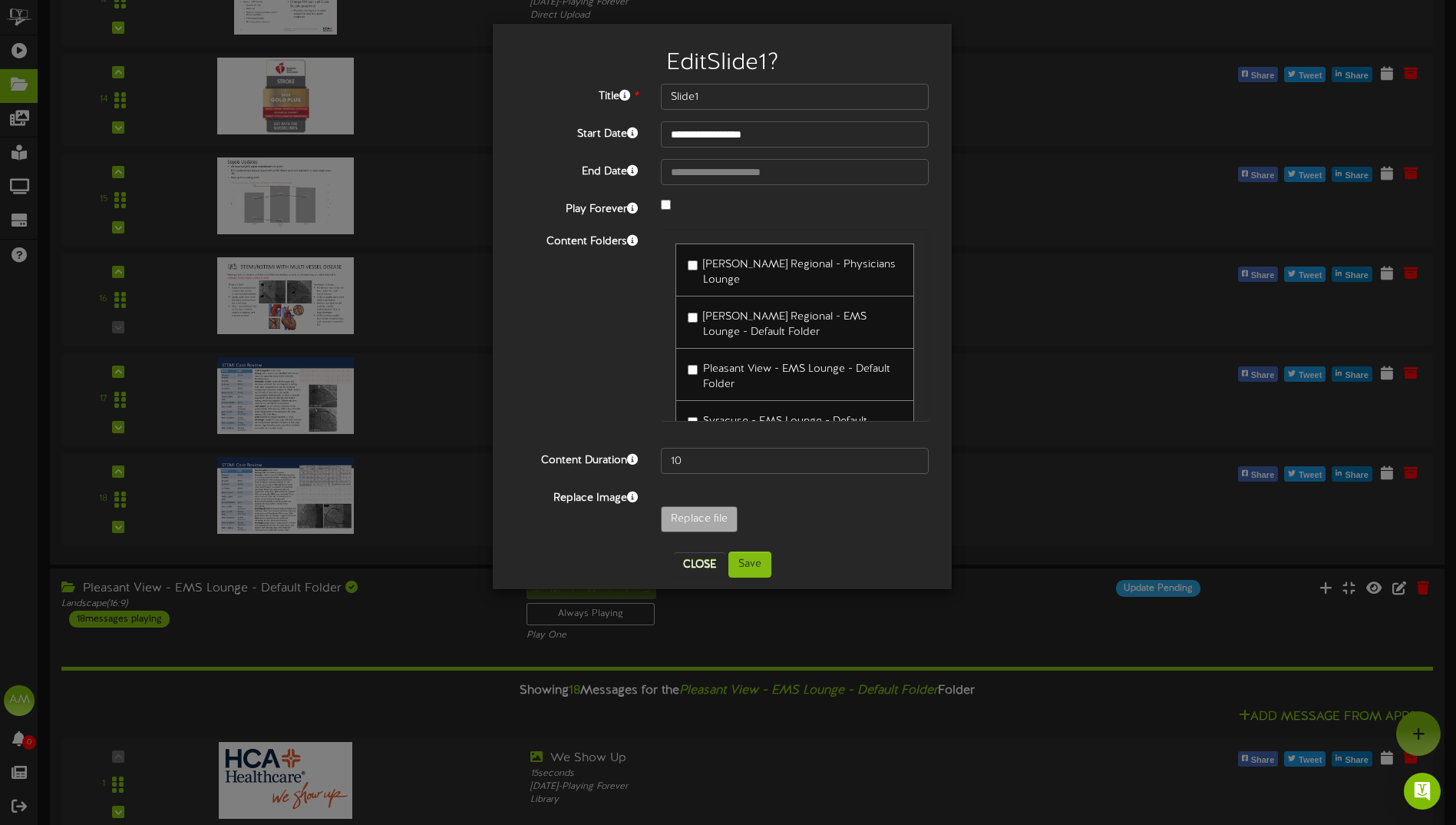
scroll to position [31, 0]
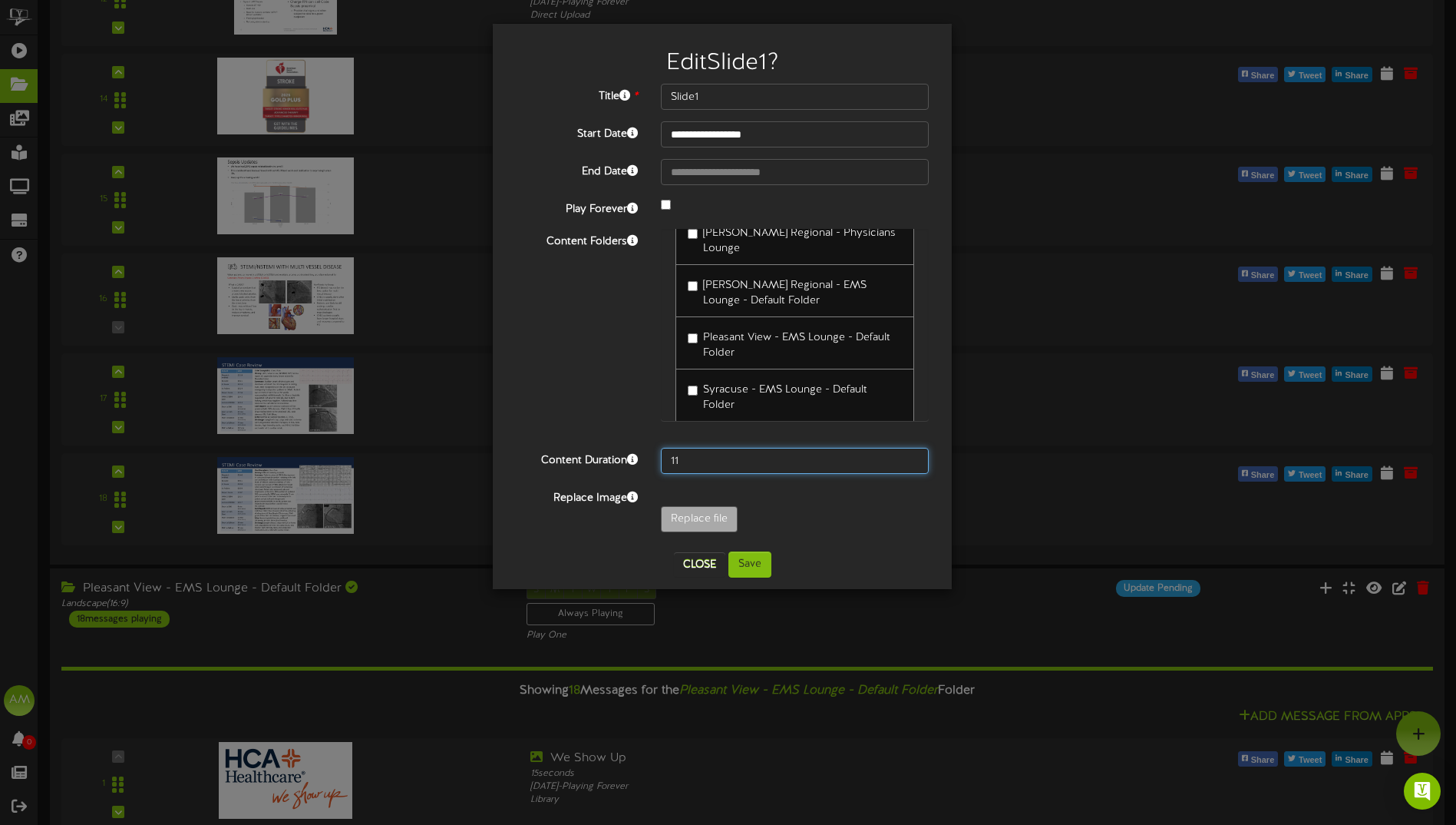
click at [912, 457] on input "11" at bounding box center [794, 460] width 268 height 26
click at [912, 457] on input "12" at bounding box center [794, 460] width 268 height 26
click at [912, 457] on input "13" at bounding box center [794, 460] width 268 height 26
click at [912, 457] on input "14" at bounding box center [794, 460] width 268 height 26
type input "15"
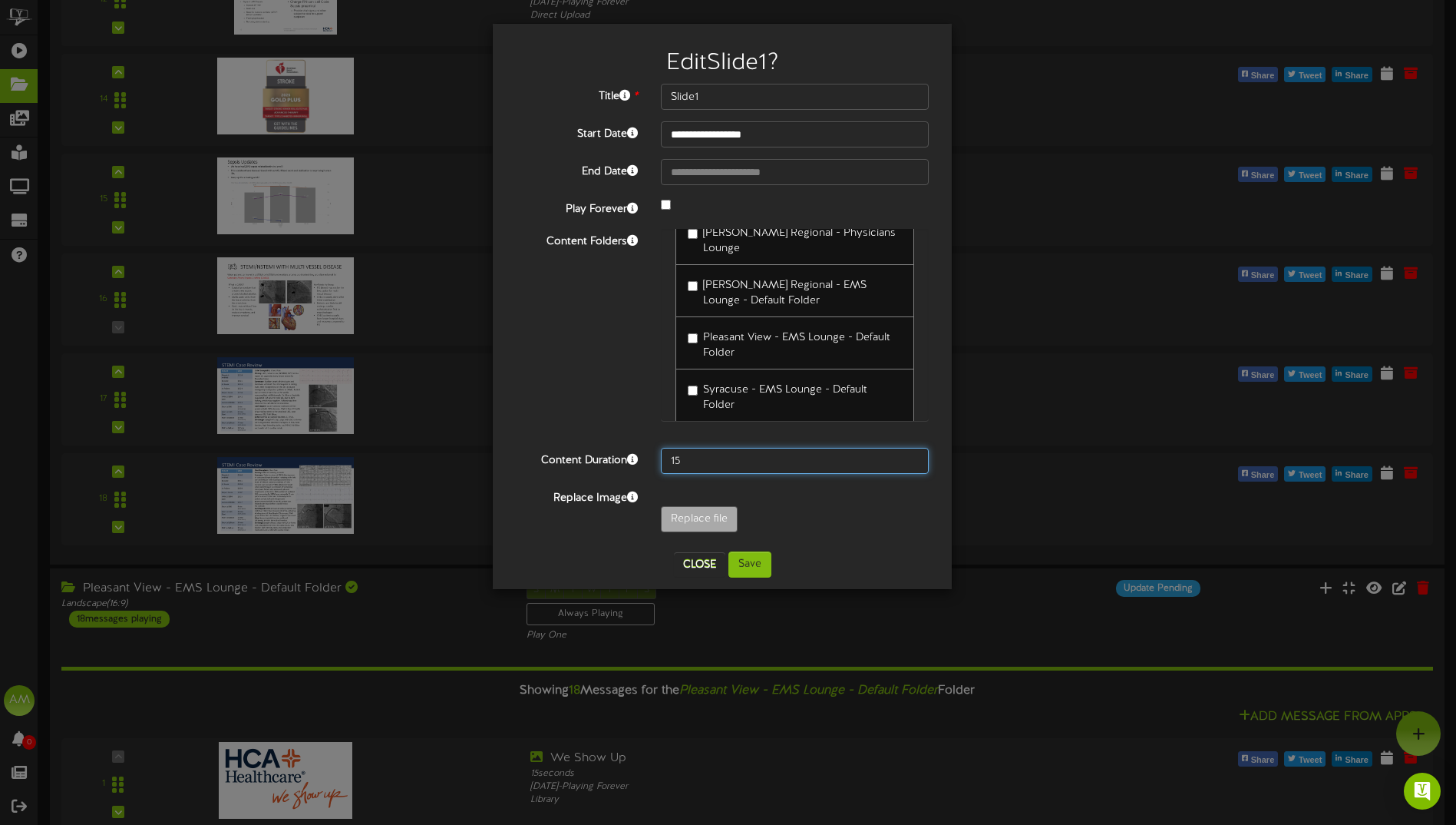
click at [912, 457] on input "15" at bounding box center [794, 460] width 268 height 26
click at [761, 562] on button "Save" at bounding box center [750, 565] width 43 height 26
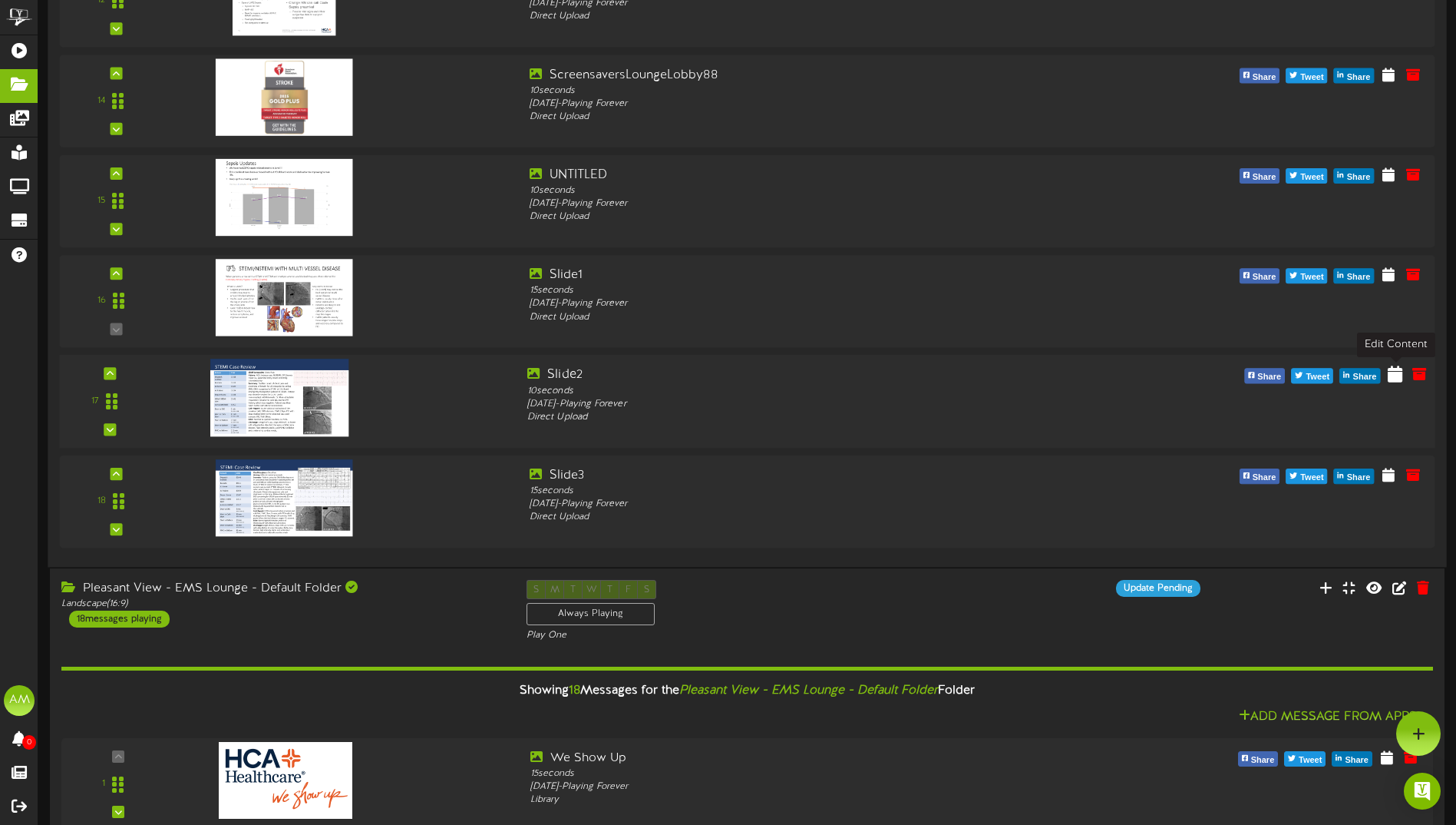
click at [1391, 377] on icon at bounding box center [1396, 374] width 15 height 16
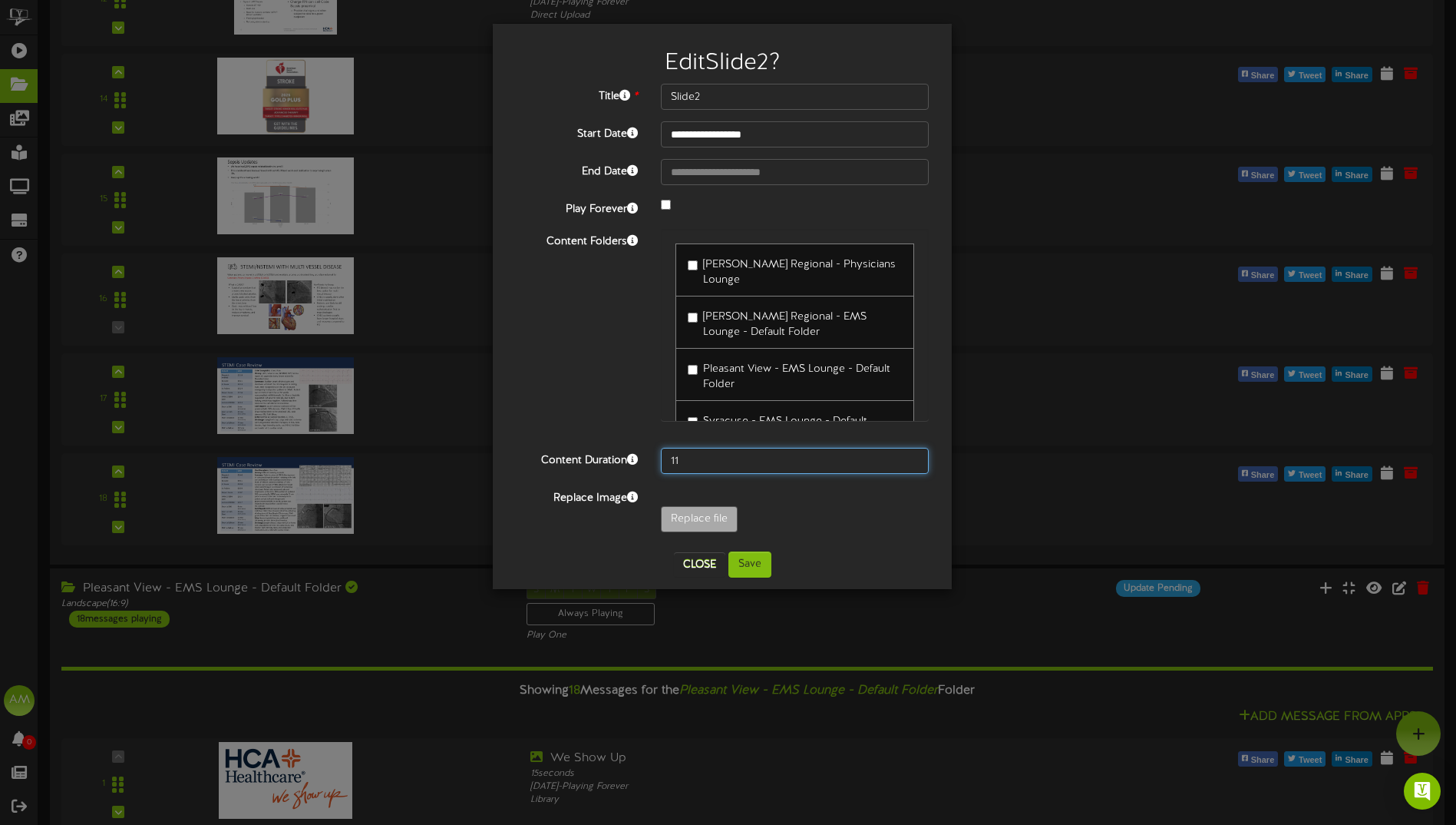
click at [912, 457] on input "11" at bounding box center [794, 460] width 268 height 26
click at [912, 457] on input "12" at bounding box center [794, 460] width 268 height 26
click at [912, 457] on input "13" at bounding box center [794, 460] width 268 height 26
click at [912, 457] on input "14" at bounding box center [794, 460] width 268 height 26
type input "15"
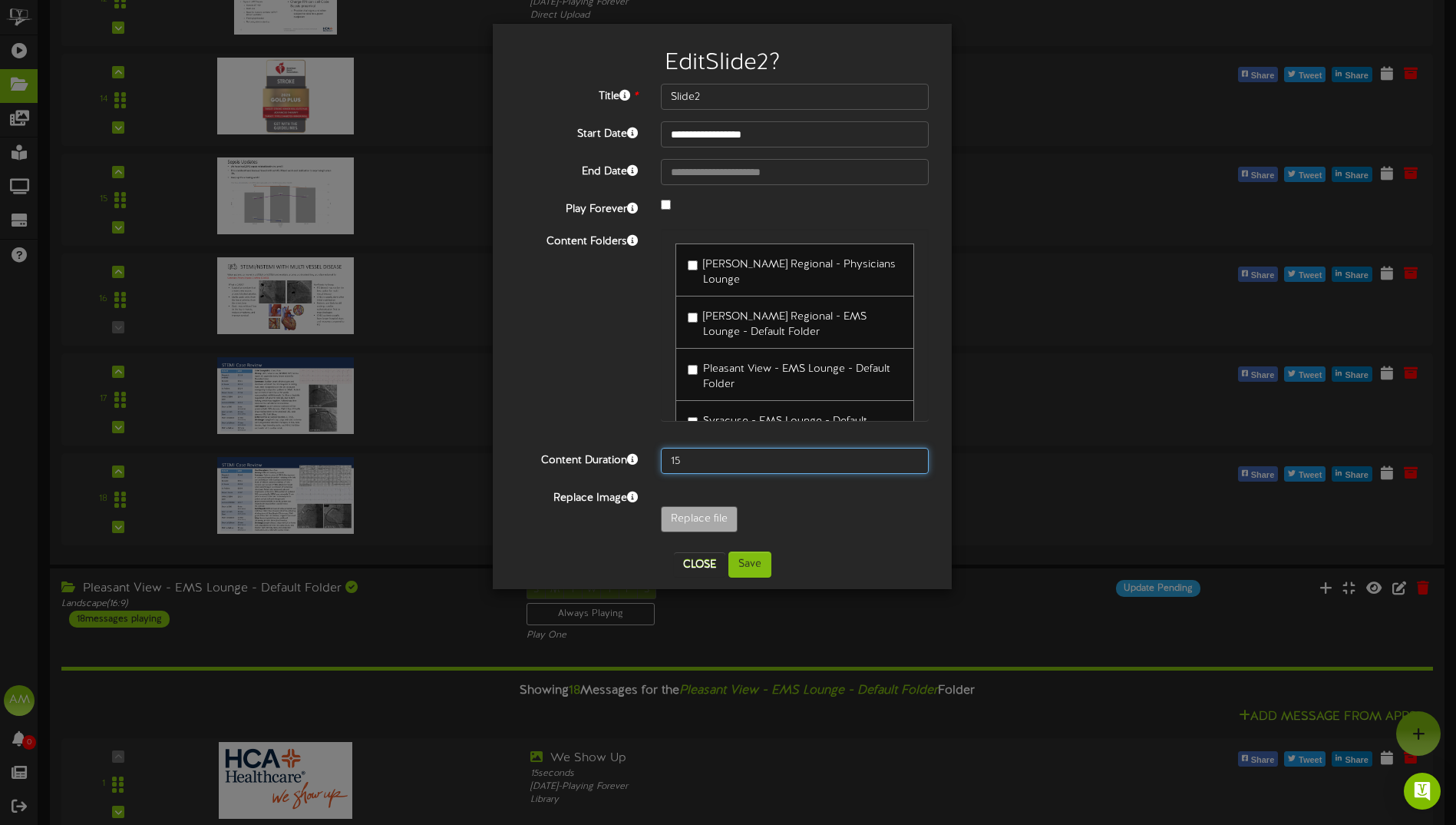
click at [912, 457] on input "15" at bounding box center [794, 460] width 268 height 26
click at [764, 561] on button "Save" at bounding box center [750, 565] width 43 height 26
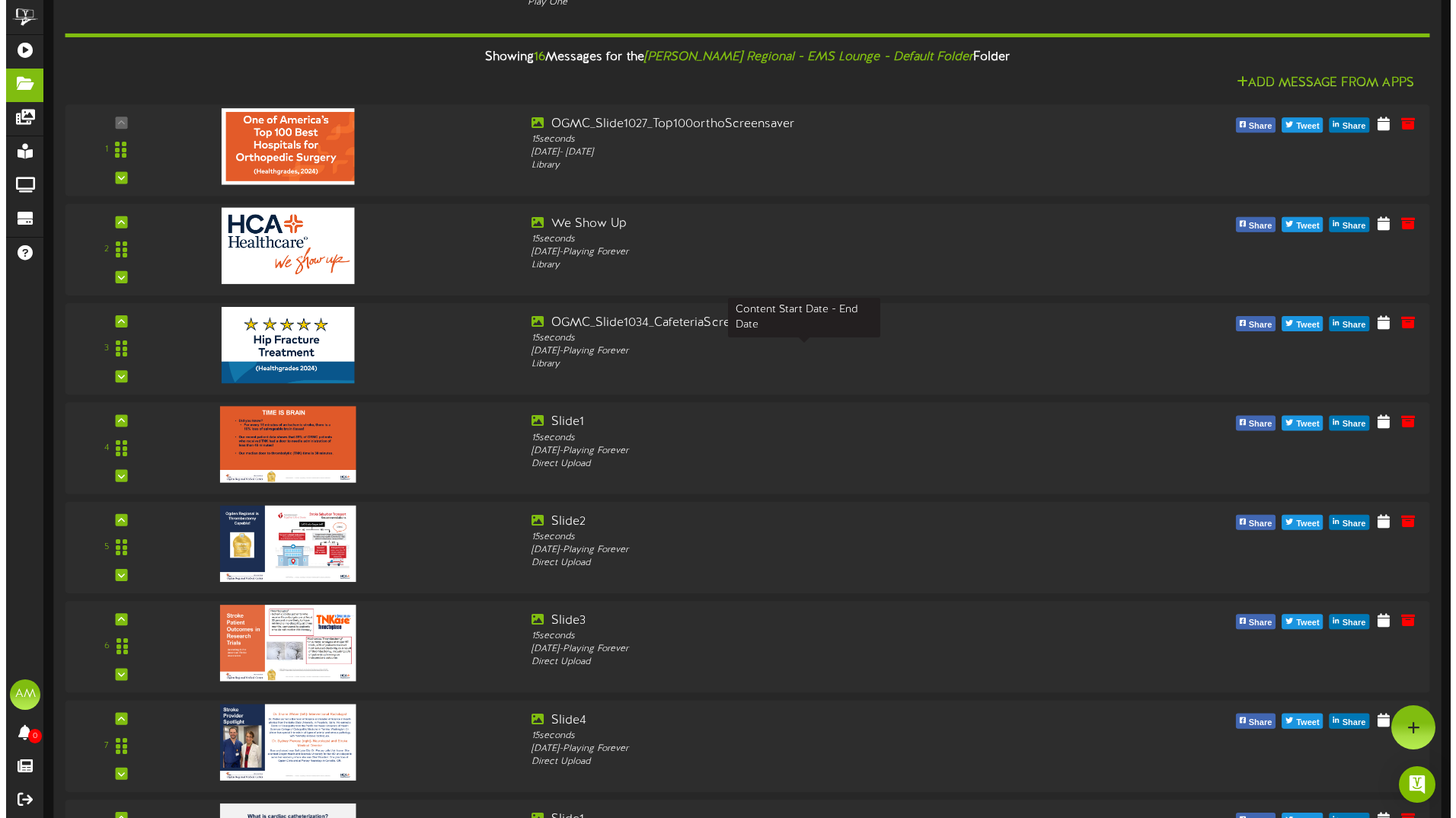
scroll to position [0, 0]
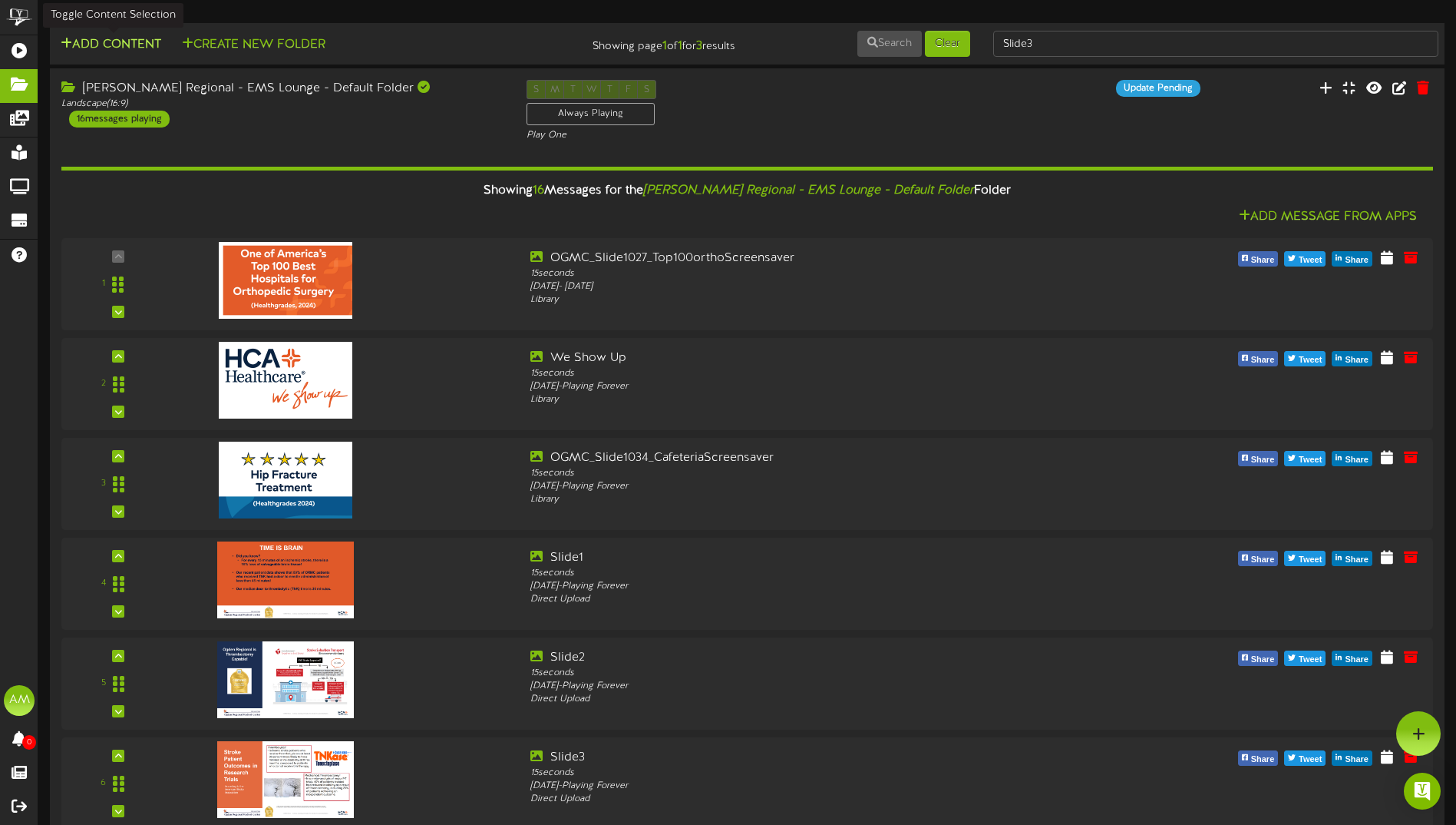
click at [148, 47] on button "Add Content" at bounding box center [111, 45] width 110 height 19
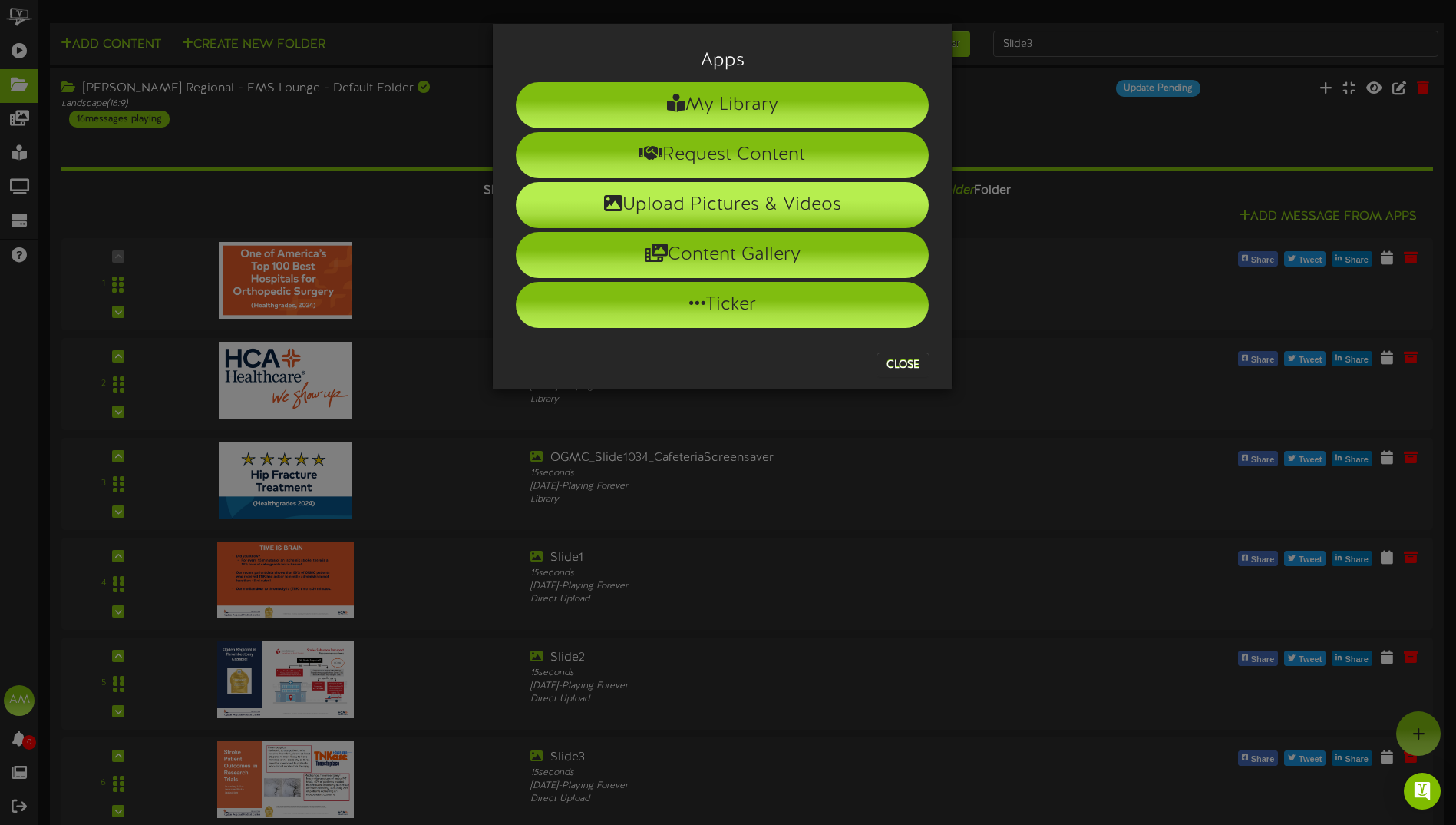
click at [735, 210] on li "Upload Pictures & Videos" at bounding box center [722, 205] width 413 height 46
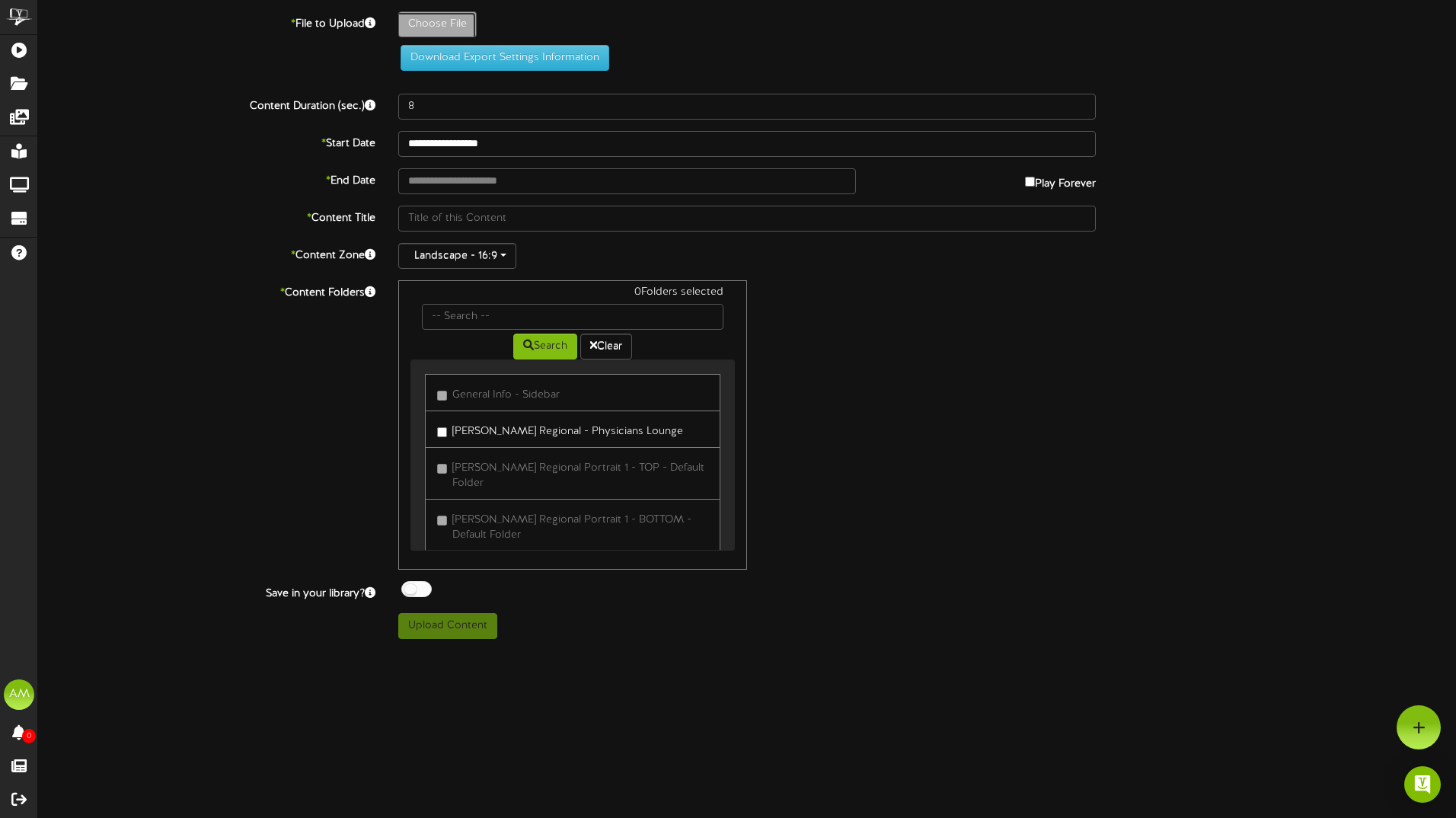
type input "**********"
type input "ExtendedHoursAnnouncementTV"
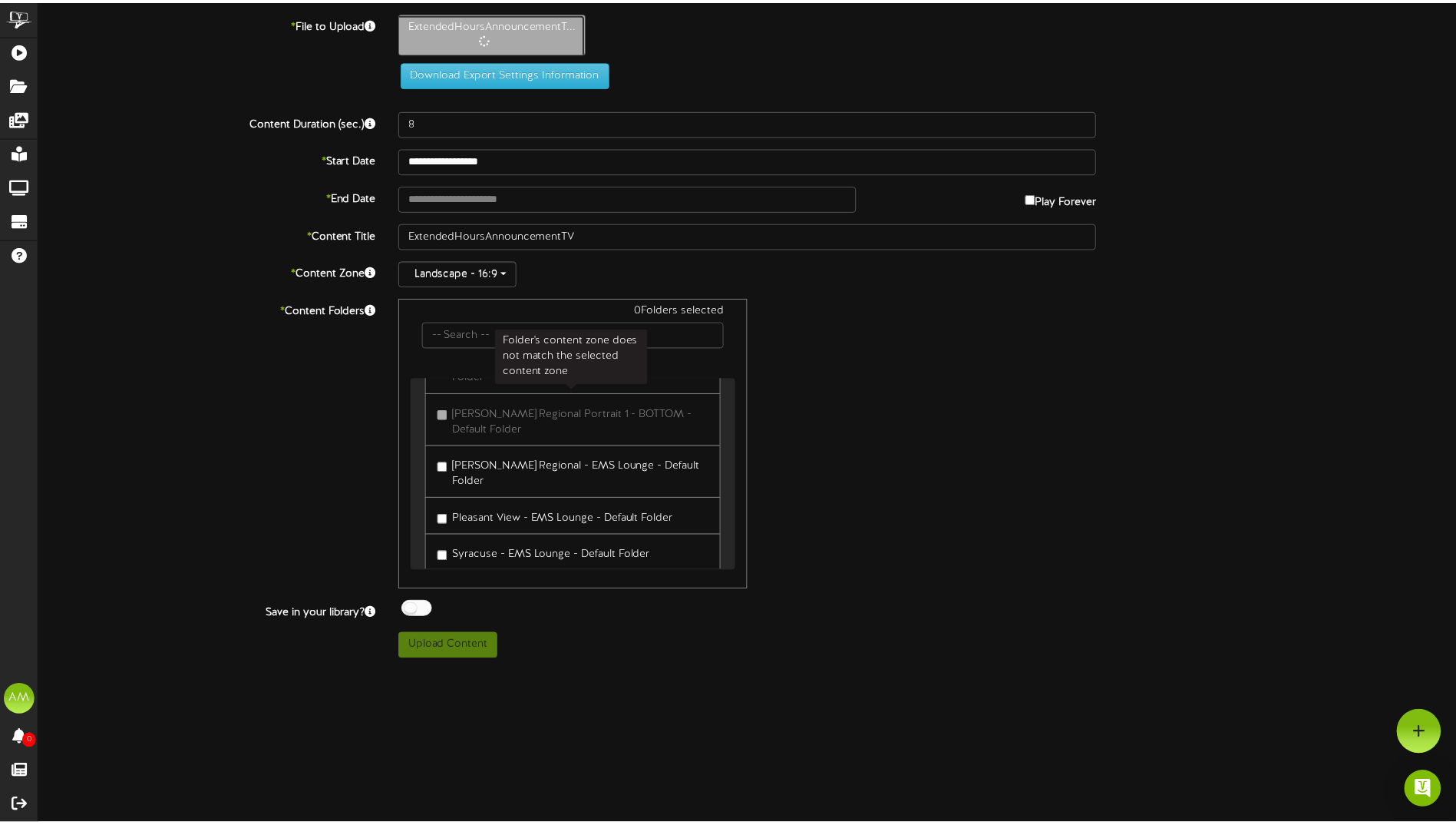
scroll to position [126, 0]
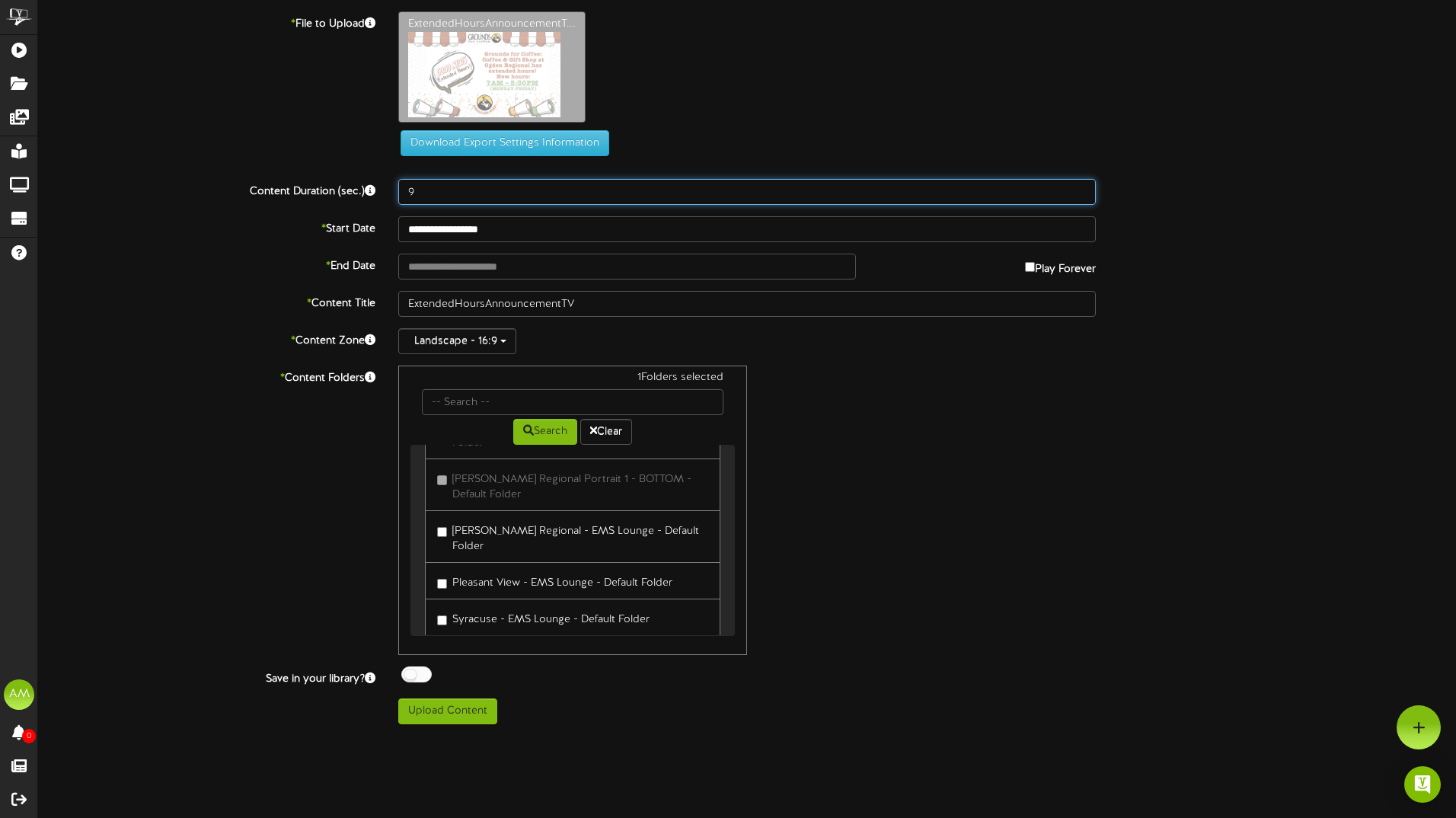
click at [1080, 186] on input "9" at bounding box center [747, 192] width 698 height 25
click at [1080, 186] on input "10" at bounding box center [747, 192] width 698 height 25
click at [1080, 186] on input "11" at bounding box center [747, 192] width 698 height 25
click at [1080, 186] on input "12" at bounding box center [747, 192] width 698 height 25
click at [1080, 186] on input "13" at bounding box center [747, 192] width 698 height 25
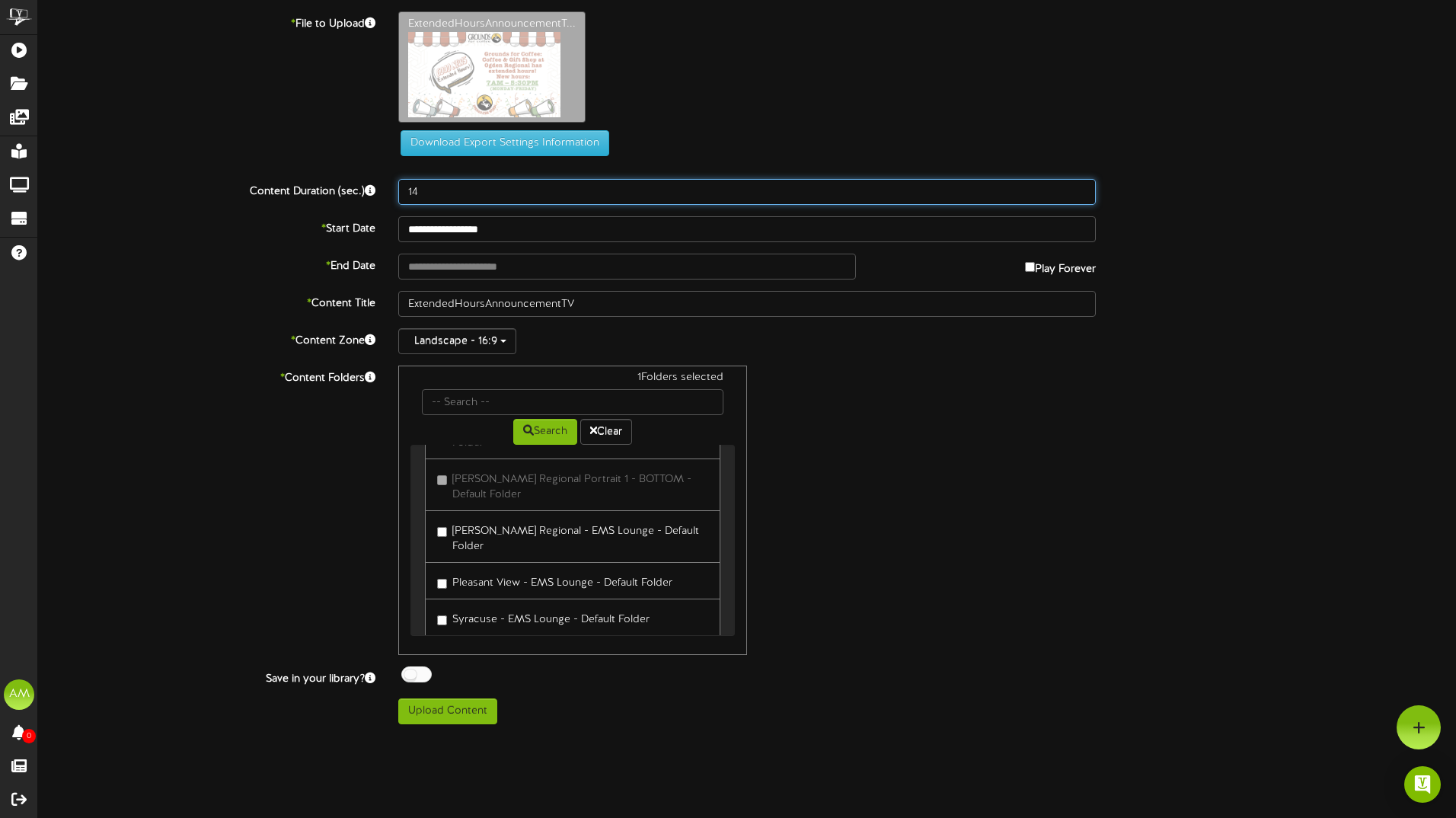
type input "14"
click at [1080, 186] on input "14" at bounding box center [747, 192] width 698 height 25
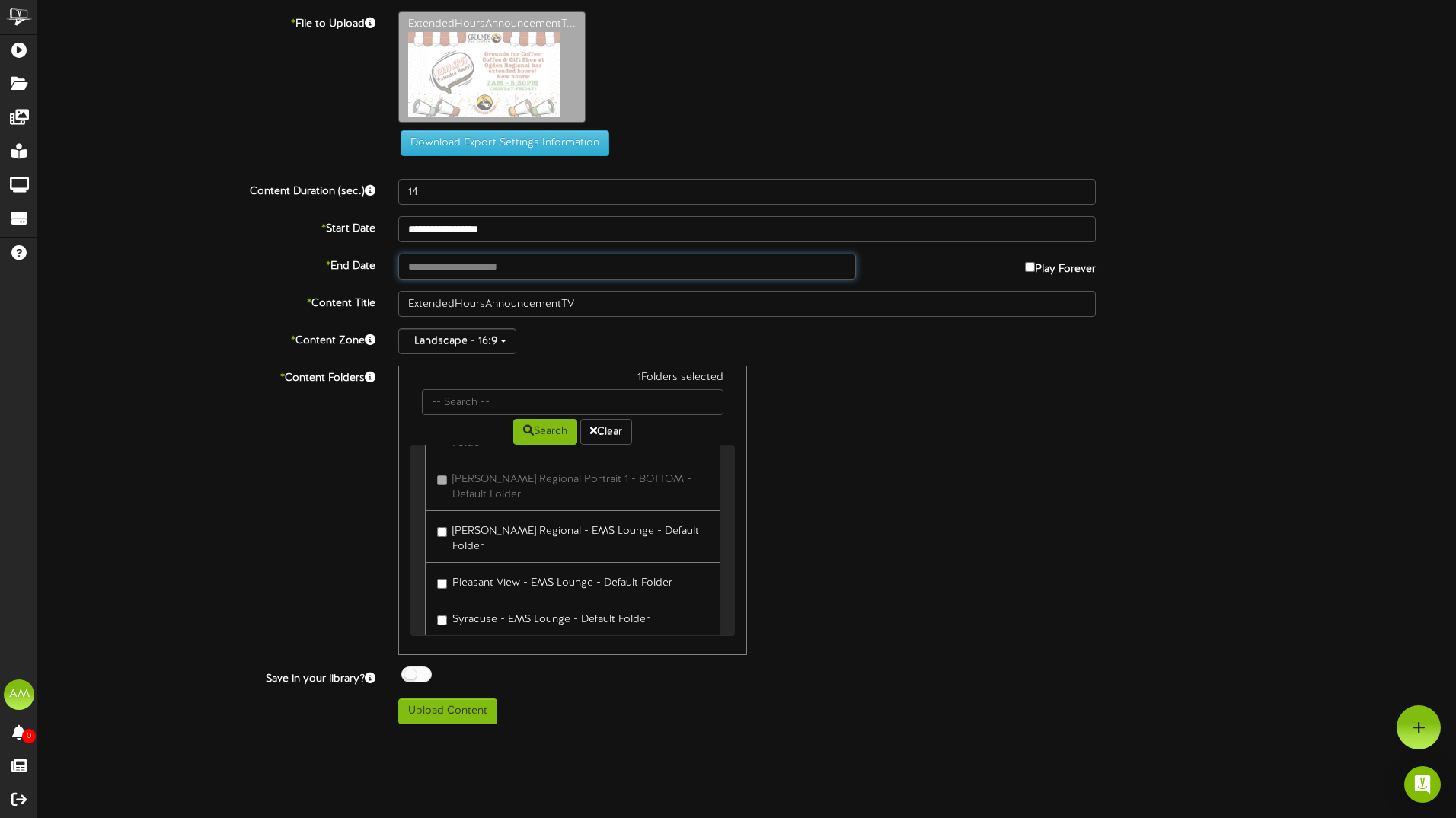
click at [456, 254] on input "text" at bounding box center [627, 266] width 458 height 25
type input "**********"
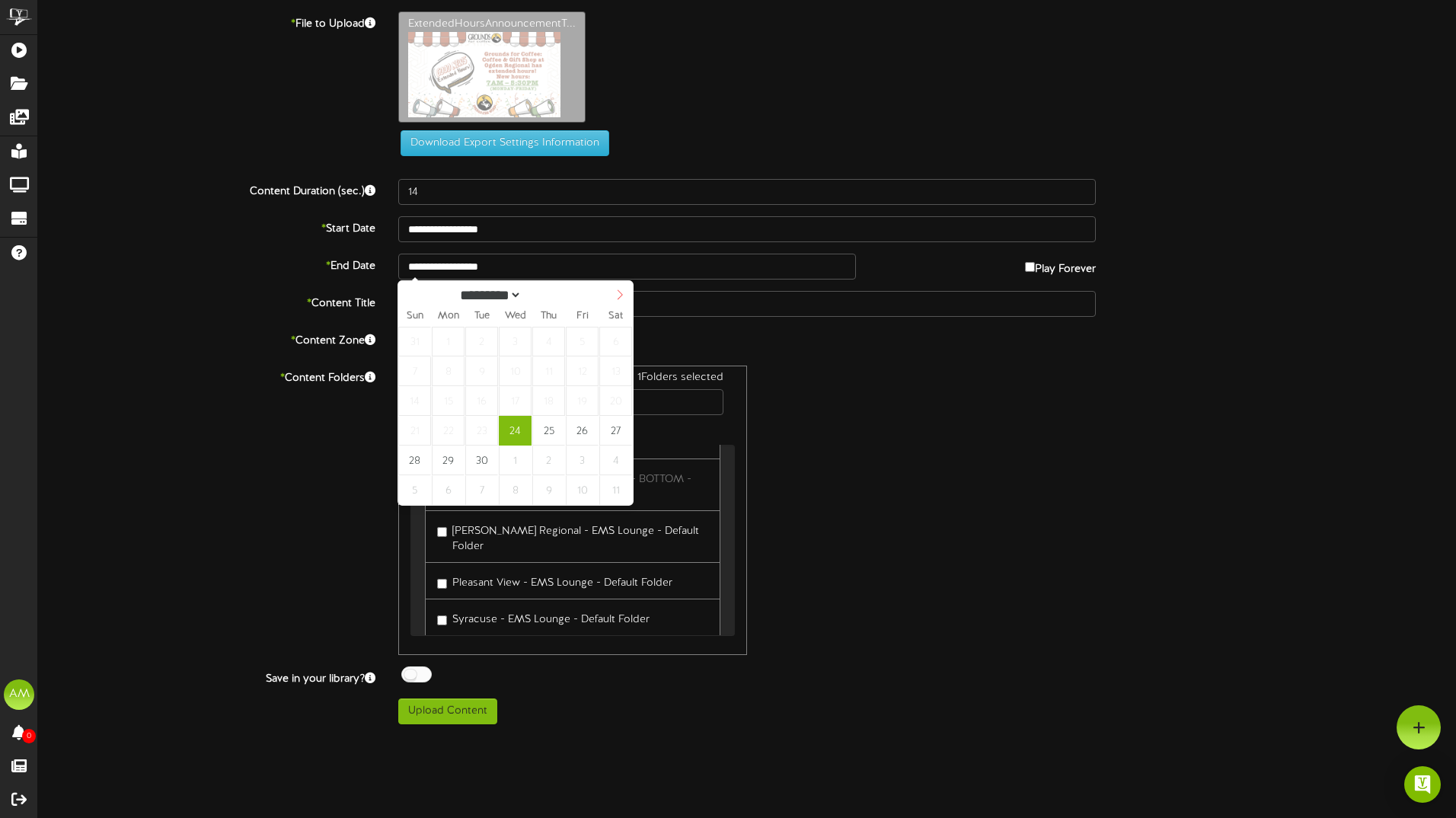
select select "*"
click at [622, 295] on icon at bounding box center [621, 294] width 5 height 10
type input "**********"
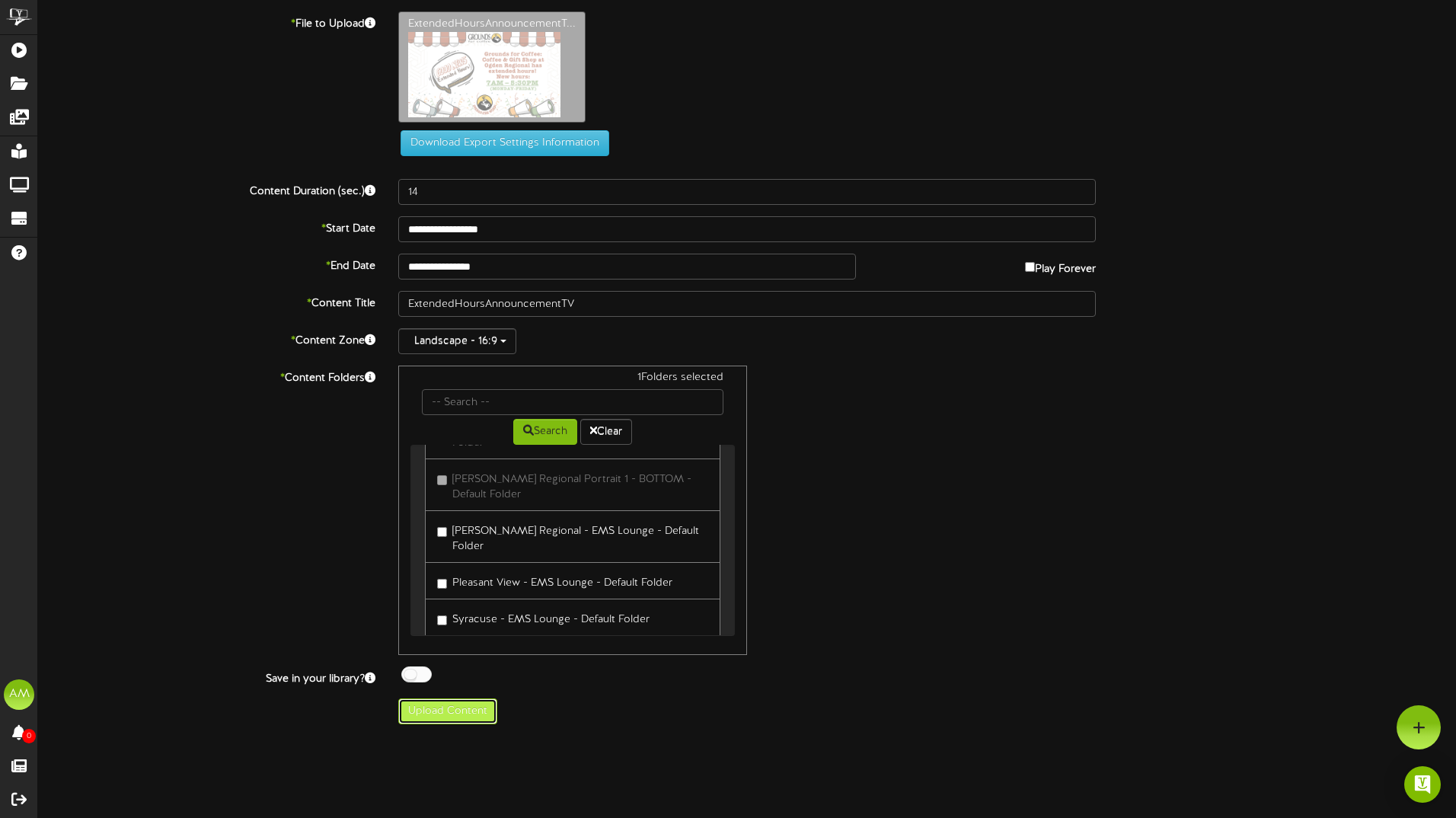
click at [462, 716] on button "Upload Content" at bounding box center [447, 711] width 99 height 25
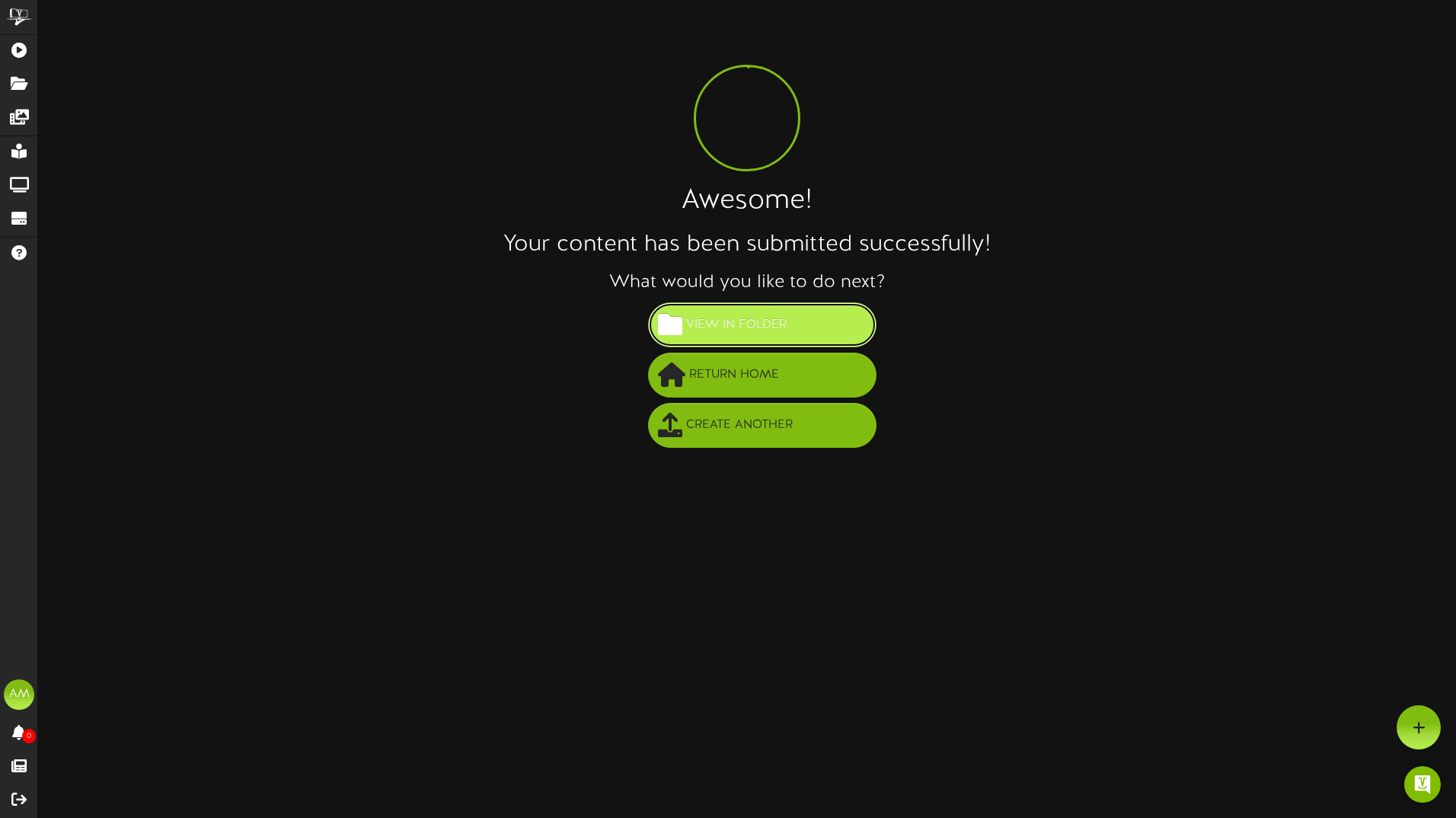
click at [744, 322] on span "View in Folder" at bounding box center [736, 325] width 108 height 25
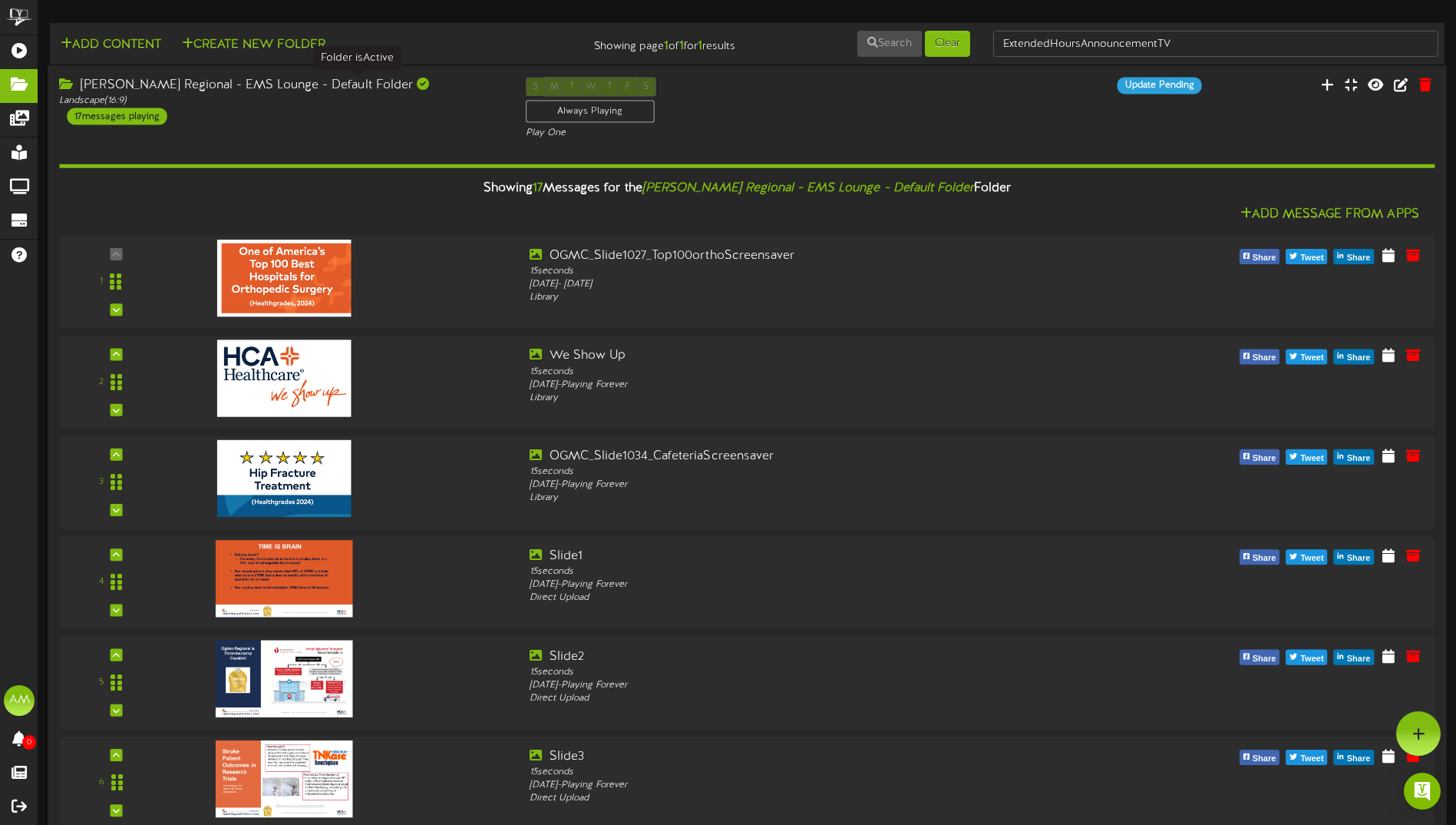
click at [417, 78] on div at bounding box center [422, 83] width 12 height 12
click at [70, 78] on icon at bounding box center [68, 83] width 17 height 12
click at [224, 82] on div "[PERSON_NAME] Regional - EMS Lounge - Default Folder" at bounding box center [280, 85] width 443 height 17
click at [100, 116] on div "17 messages playing" at bounding box center [116, 116] width 100 height 16
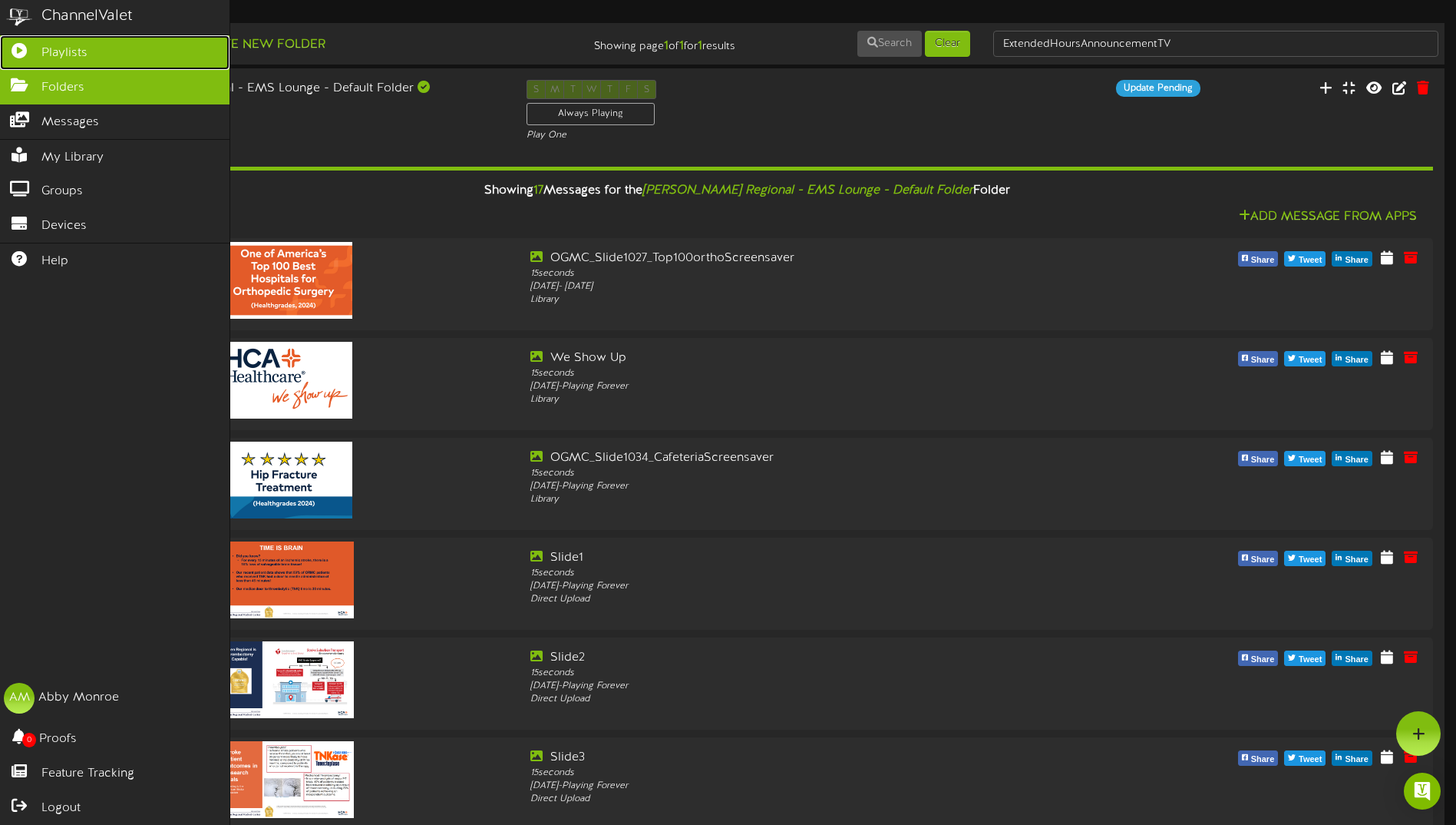
click at [81, 49] on span "Playlists" at bounding box center [64, 53] width 46 height 17
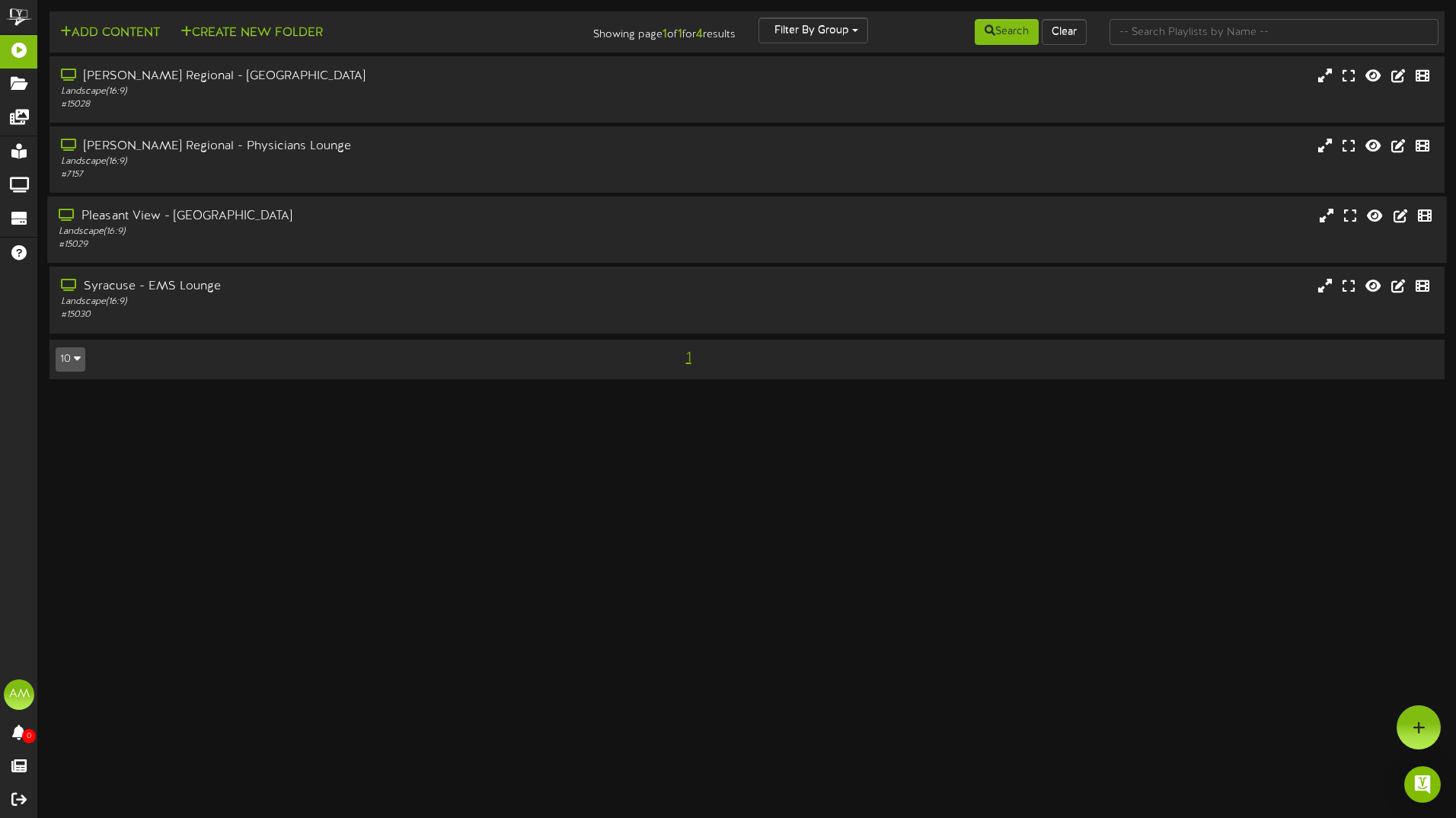
click at [224, 237] on div "Landscape ( 16:9 )" at bounding box center [339, 232] width 561 height 13
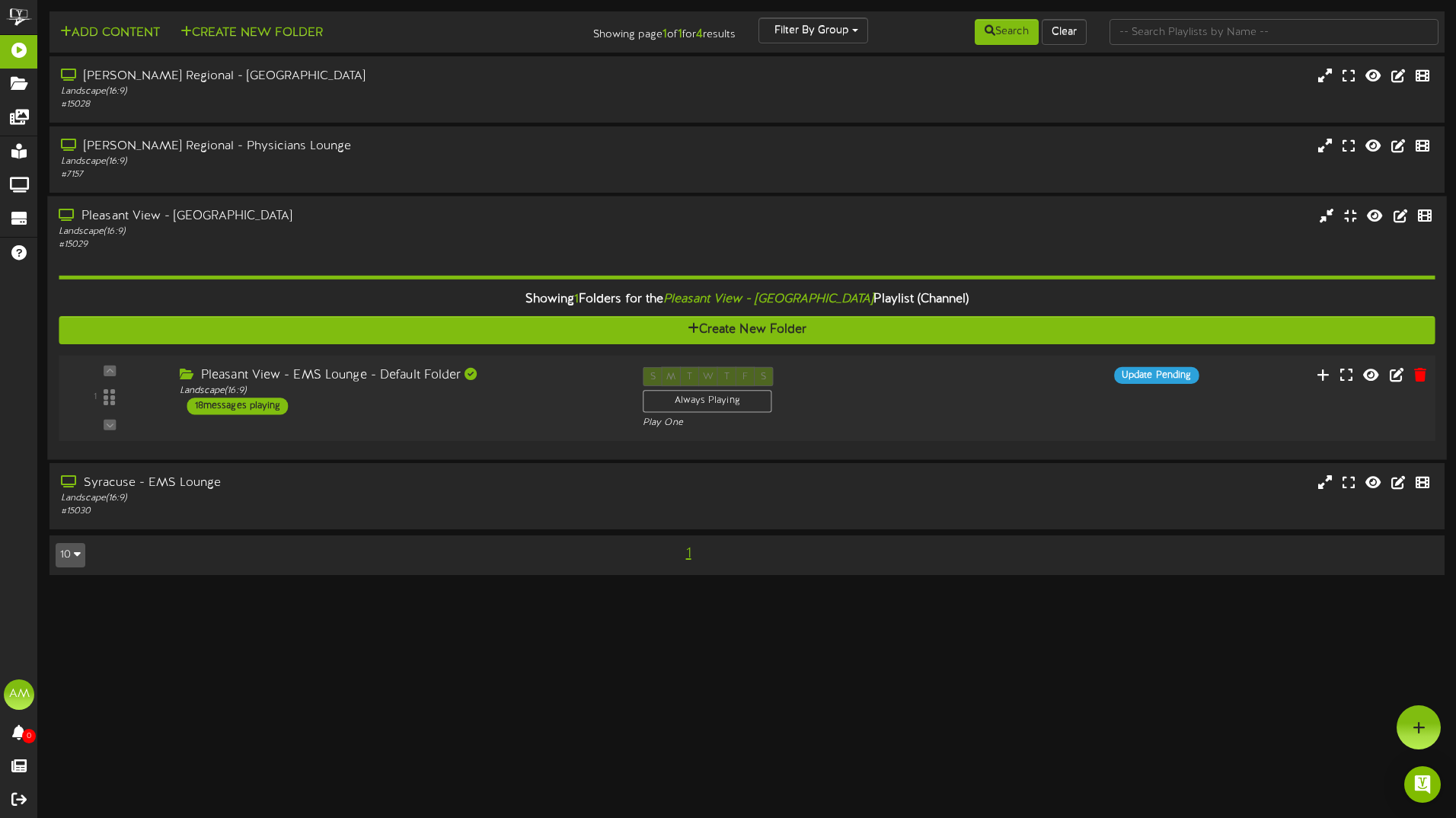
click at [236, 404] on div "18 messages playing" at bounding box center [237, 405] width 101 height 16
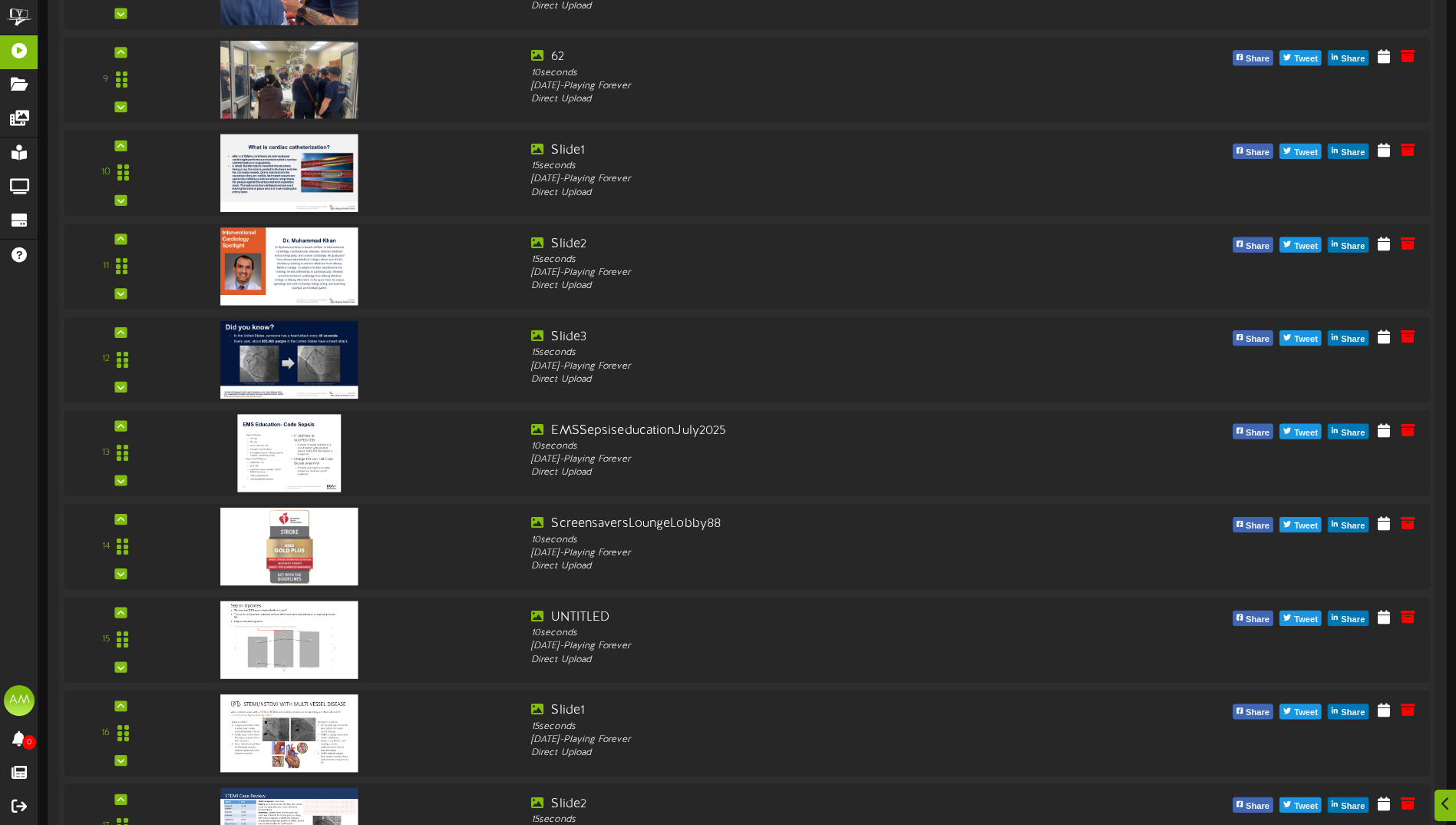
scroll to position [1305, 0]
